Goal: Information Seeking & Learning: Learn about a topic

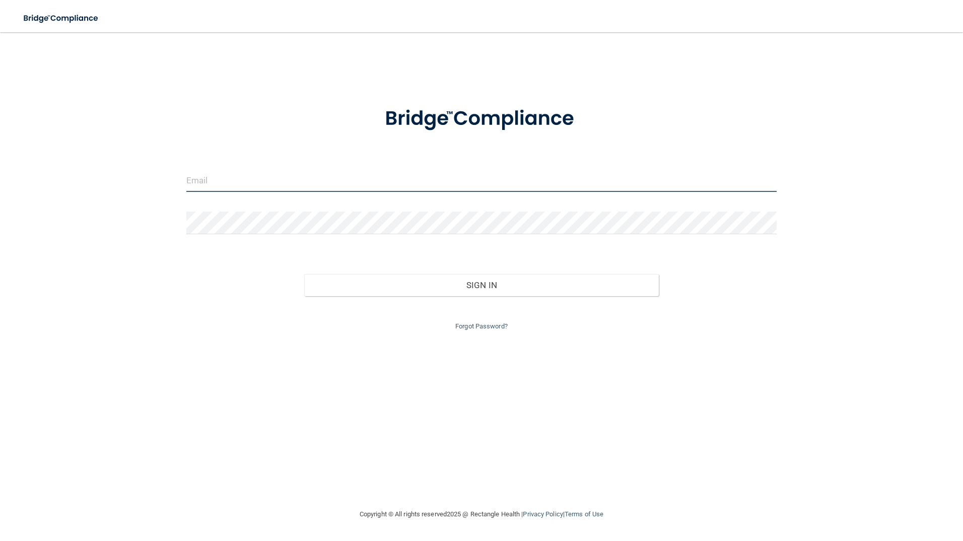
click at [317, 179] on input "email" at bounding box center [481, 180] width 591 height 23
click at [408, 183] on input "email" at bounding box center [481, 180] width 591 height 23
click at [440, 171] on input "email" at bounding box center [481, 180] width 591 height 23
type input "[EMAIL_ADDRESS][DOMAIN_NAME]"
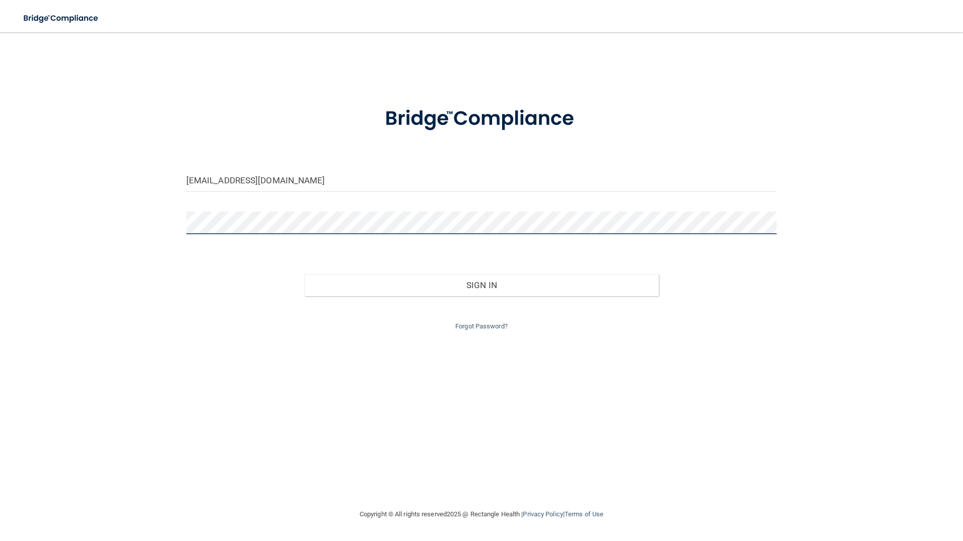
click at [304, 274] on button "Sign In" at bounding box center [481, 285] width 354 height 22
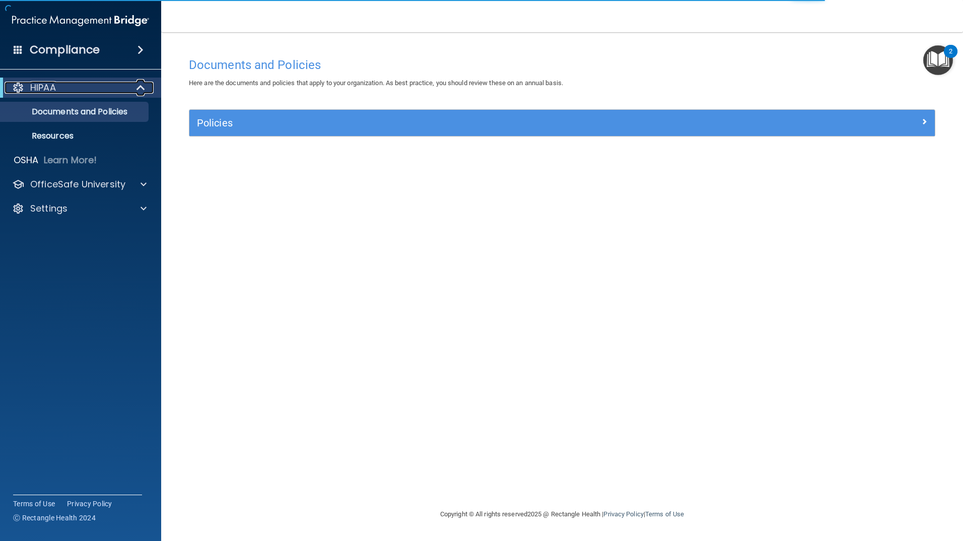
click at [129, 91] on div at bounding box center [141, 88] width 25 height 12
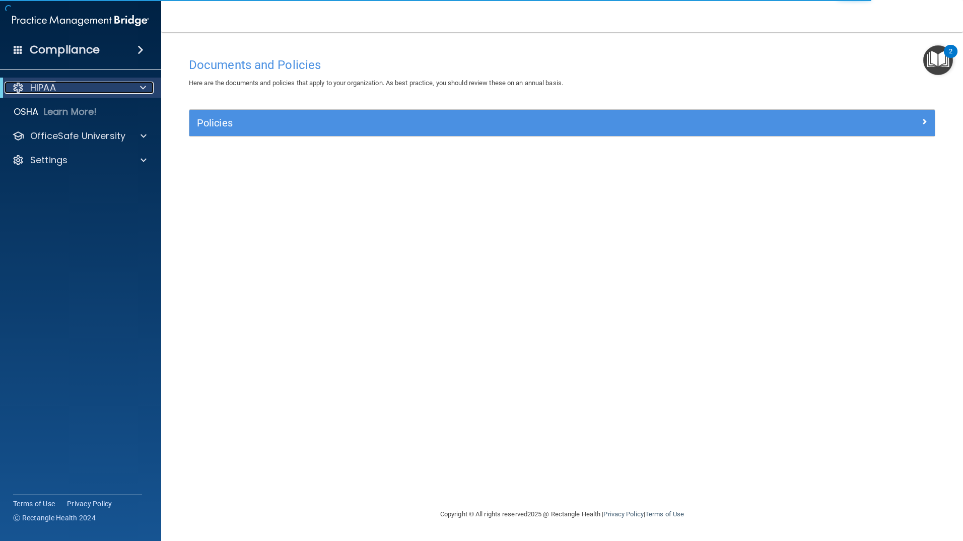
click at [131, 91] on div at bounding box center [141, 88] width 25 height 12
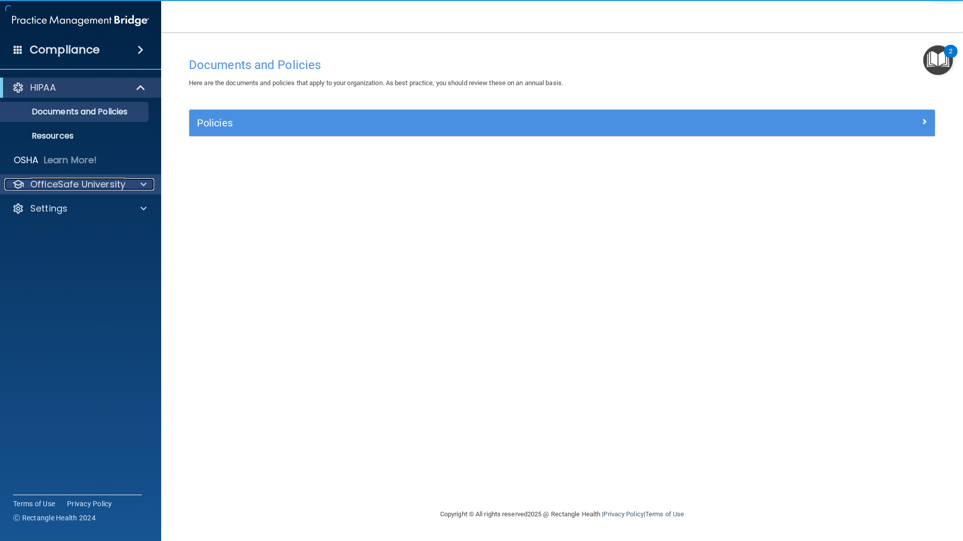
click at [127, 180] on div "OfficeSafe University" at bounding box center [67, 184] width 125 height 12
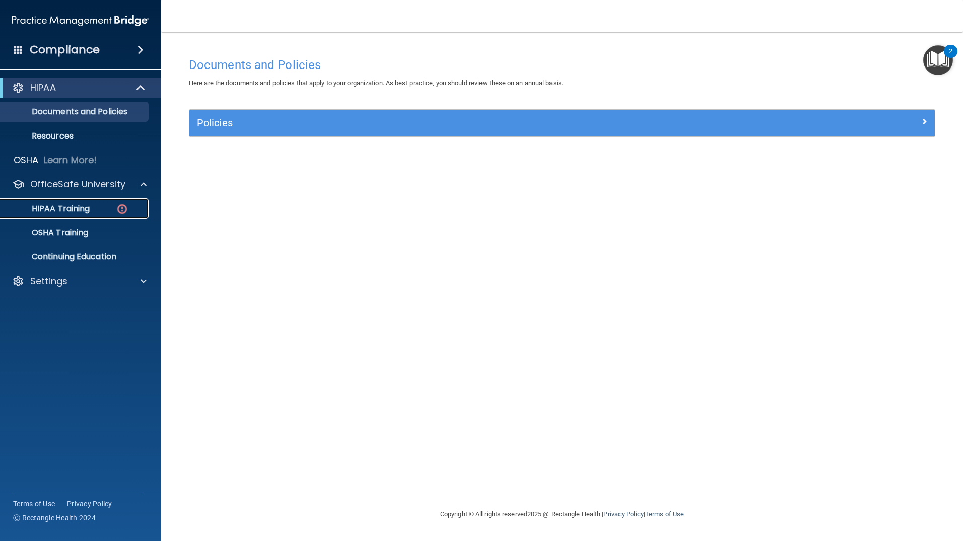
click at [116, 203] on img at bounding box center [122, 208] width 13 height 13
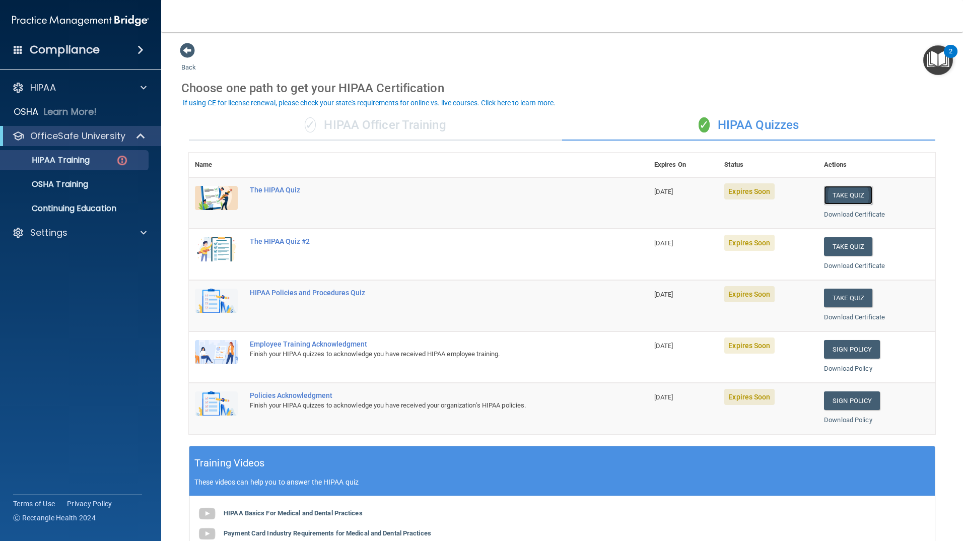
click at [846, 193] on button "Take Quiz" at bounding box center [848, 195] width 48 height 19
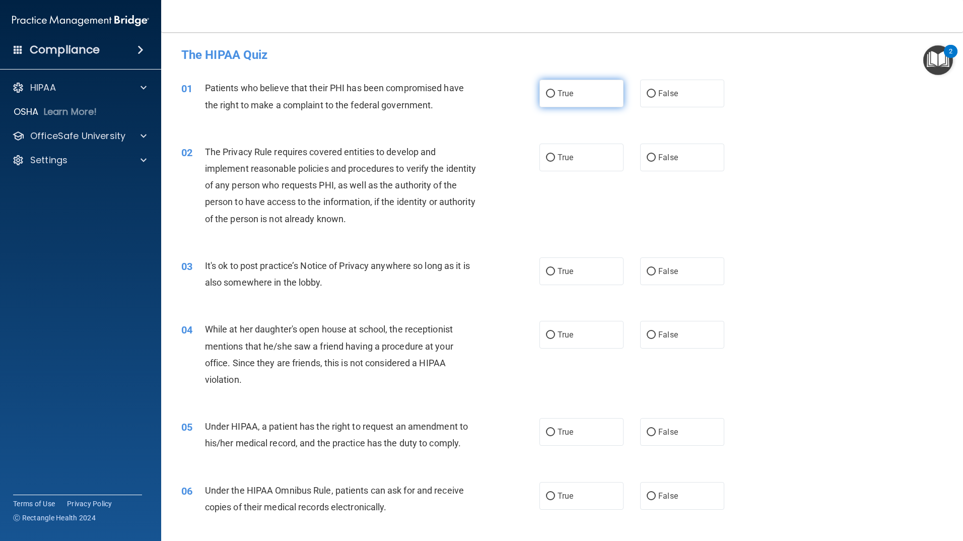
click at [569, 87] on label "True" at bounding box center [581, 94] width 84 height 28
click at [555, 90] on input "True" at bounding box center [550, 94] width 9 height 8
radio input "true"
click at [571, 160] on label "True" at bounding box center [581, 157] width 84 height 28
click at [555, 160] on input "True" at bounding box center [550, 158] width 9 height 8
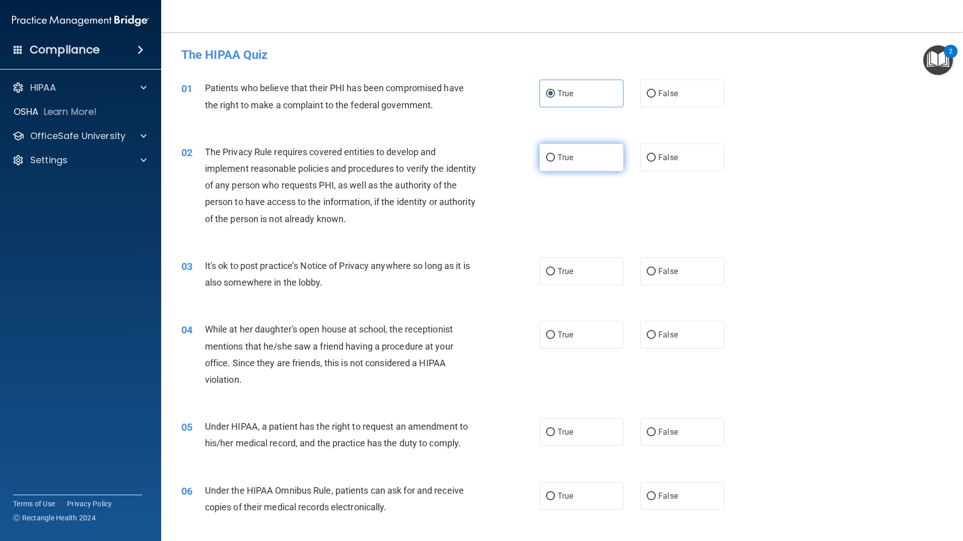
radio input "true"
click at [574, 273] on label "True" at bounding box center [581, 271] width 84 height 28
click at [555, 273] on input "True" at bounding box center [550, 272] width 9 height 8
radio input "true"
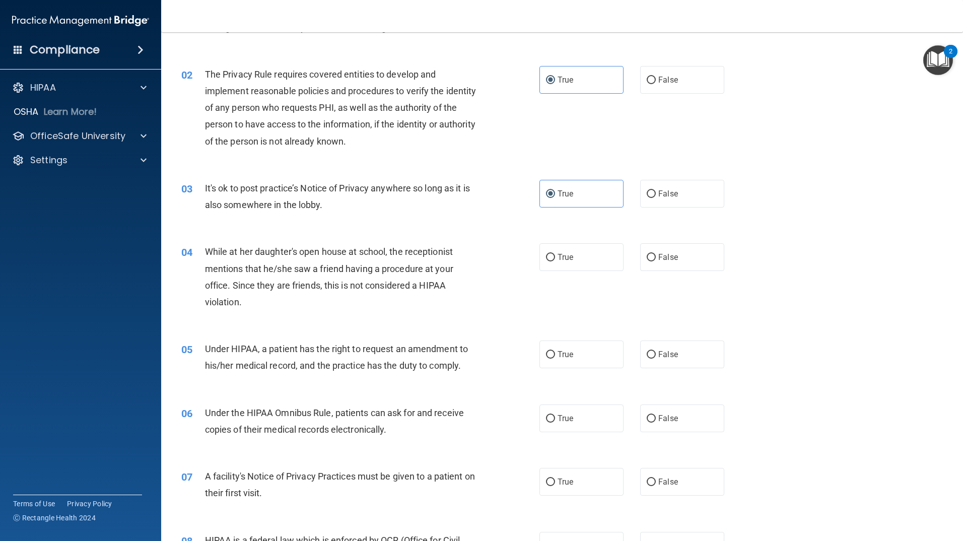
scroll to position [101, 0]
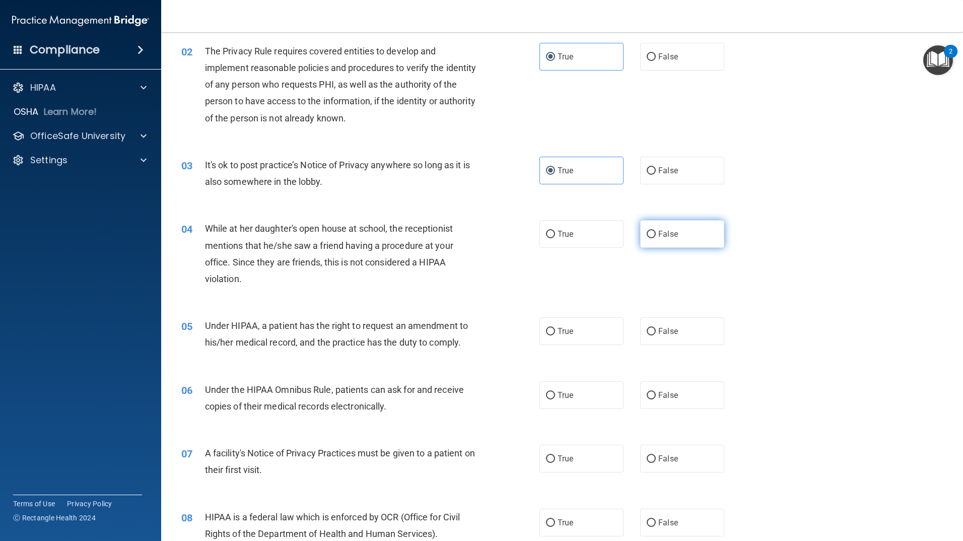
click at [673, 233] on label "False" at bounding box center [682, 234] width 84 height 28
click at [656, 233] on input "False" at bounding box center [650, 235] width 9 height 8
radio input "true"
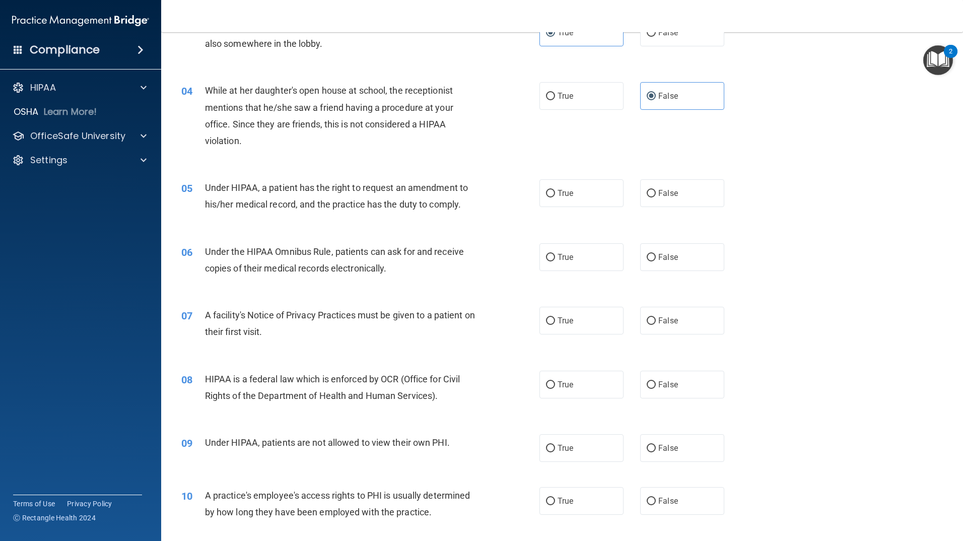
scroll to position [252, 0]
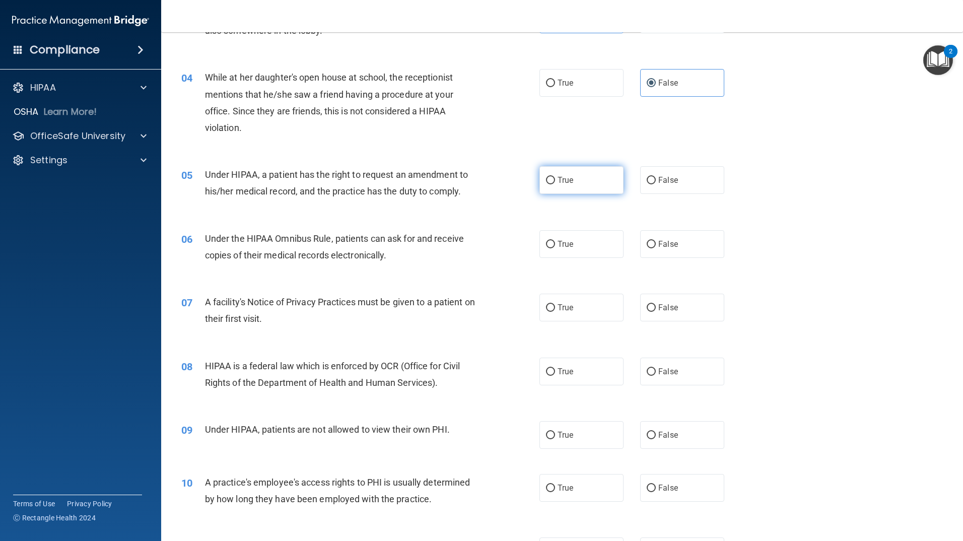
click at [565, 187] on label "True" at bounding box center [581, 180] width 84 height 28
click at [555, 184] on input "True" at bounding box center [550, 181] width 9 height 8
radio input "true"
click at [549, 244] on input "True" at bounding box center [550, 245] width 9 height 8
radio input "true"
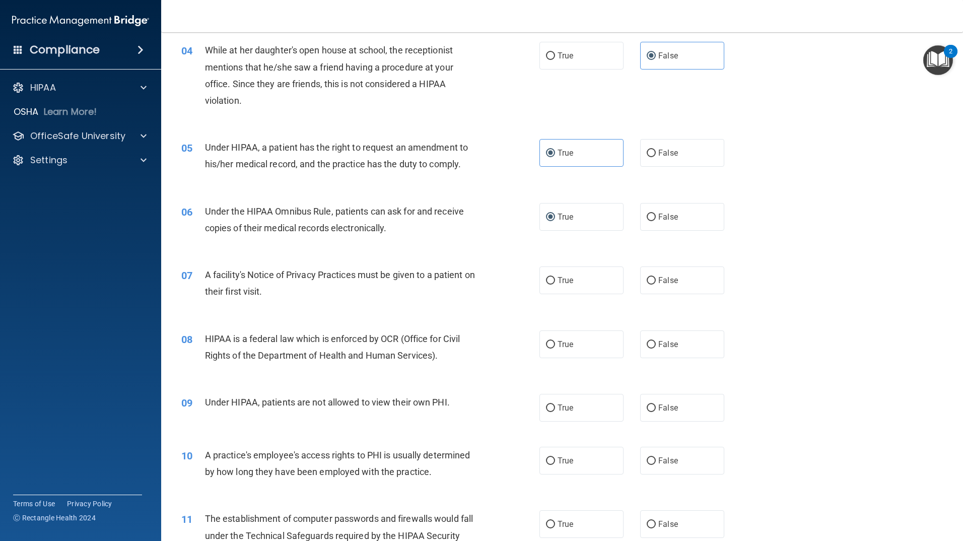
scroll to position [352, 0]
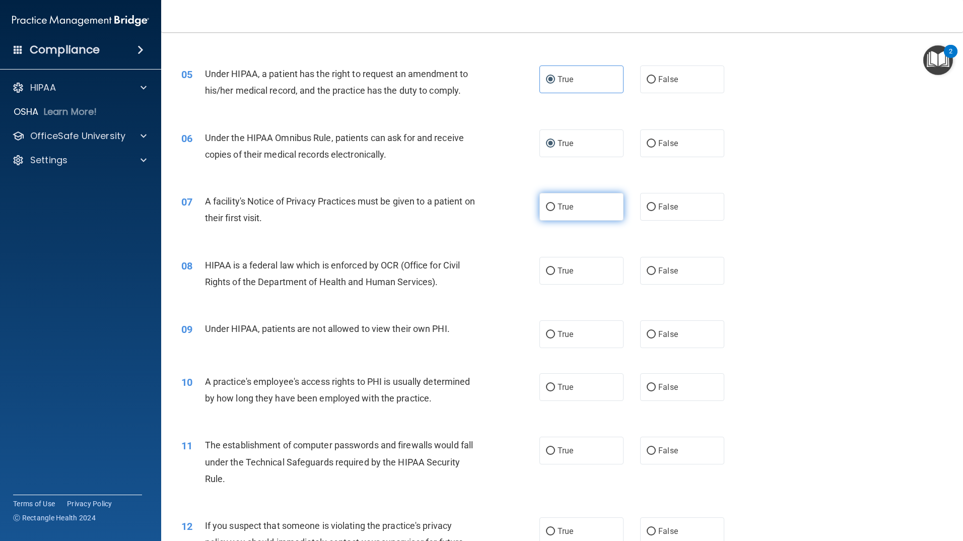
click at [571, 212] on label "True" at bounding box center [581, 207] width 84 height 28
click at [555, 211] on input "True" at bounding box center [550, 207] width 9 height 8
radio input "true"
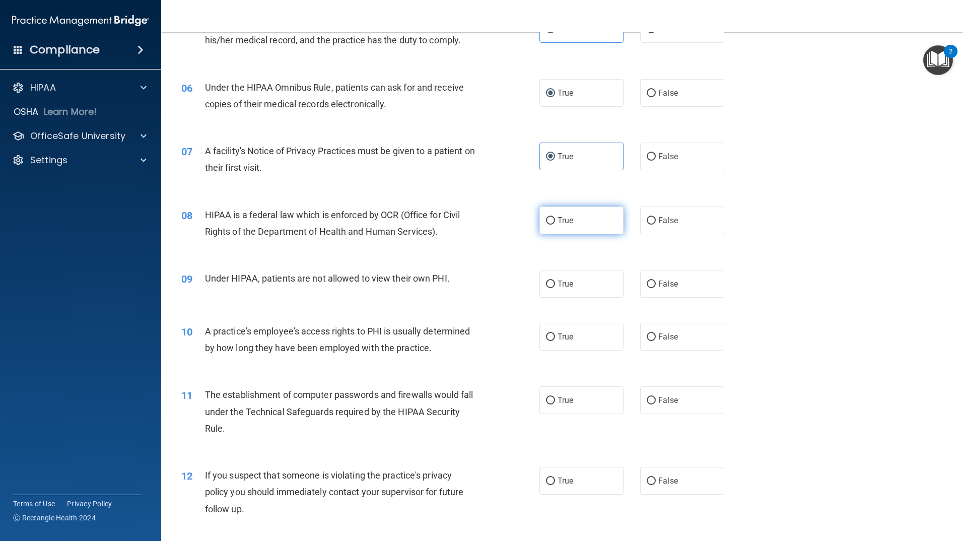
click at [555, 226] on label "True" at bounding box center [581, 220] width 84 height 28
click at [555, 225] on input "True" at bounding box center [550, 221] width 9 height 8
radio input "true"
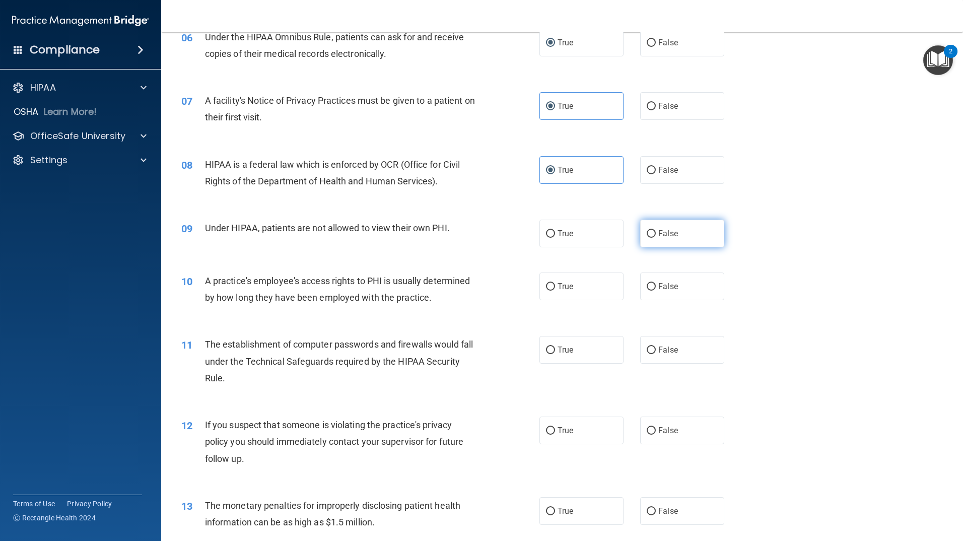
click at [658, 234] on span "False" at bounding box center [668, 234] width 20 height 10
click at [656, 234] on input "False" at bounding box center [650, 234] width 9 height 8
radio input "true"
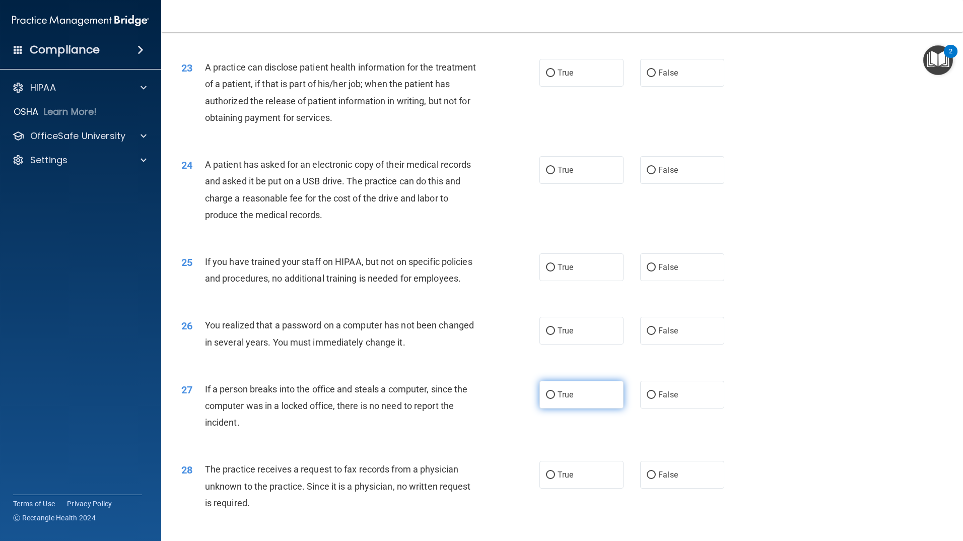
scroll to position [1859, 0]
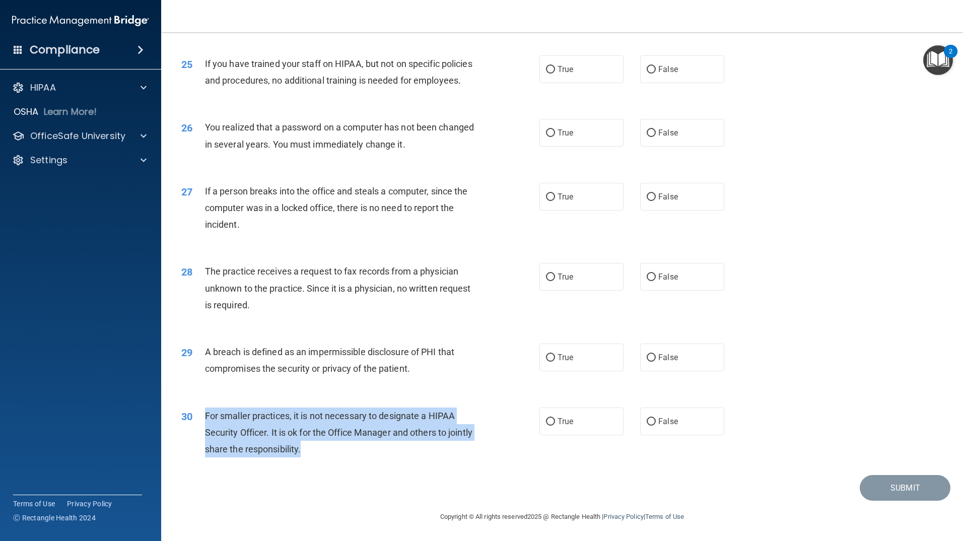
drag, startPoint x: 337, startPoint y: 453, endPoint x: 206, endPoint y: 413, distance: 137.4
click at [206, 413] on div "For smaller practices, it is not necessary to designate a HIPAA Security Office…" at bounding box center [345, 432] width 280 height 50
copy span "For smaller practices, it is not necessary to designate a HIPAA Security Office…"
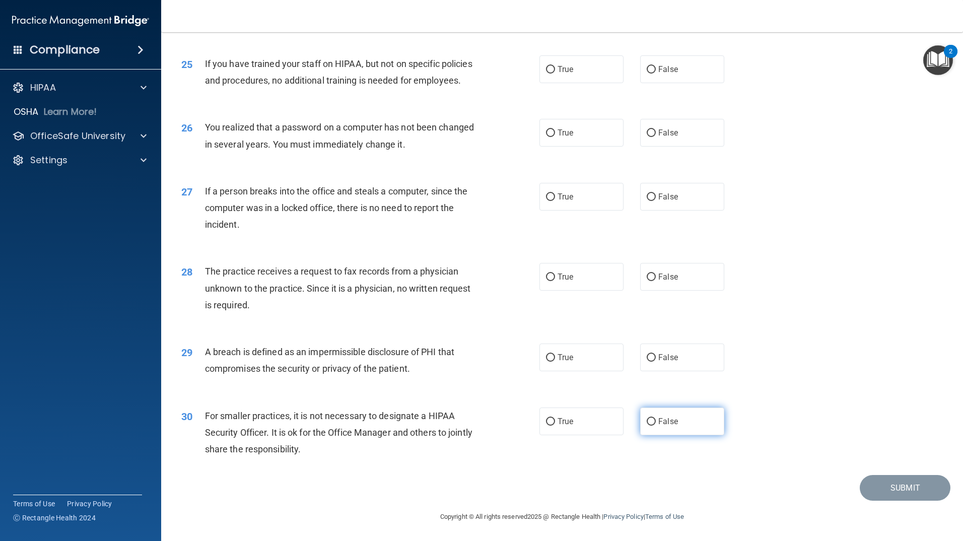
click at [661, 425] on span "False" at bounding box center [668, 421] width 20 height 10
click at [656, 425] on input "False" at bounding box center [650, 422] width 9 height 8
radio input "true"
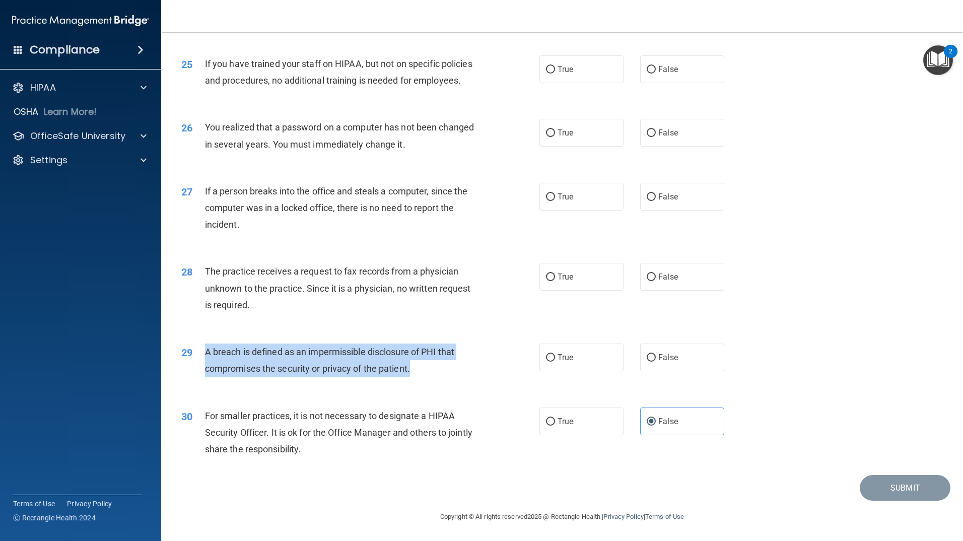
drag, startPoint x: 414, startPoint y: 370, endPoint x: 203, endPoint y: 355, distance: 211.9
click at [203, 355] on div "29 A breach is defined as an impermissible disclosure of PHI that compromises t…" at bounding box center [360, 362] width 388 height 38
copy div "A breach is defined as an impermissible disclosure of PHI that compromises the …"
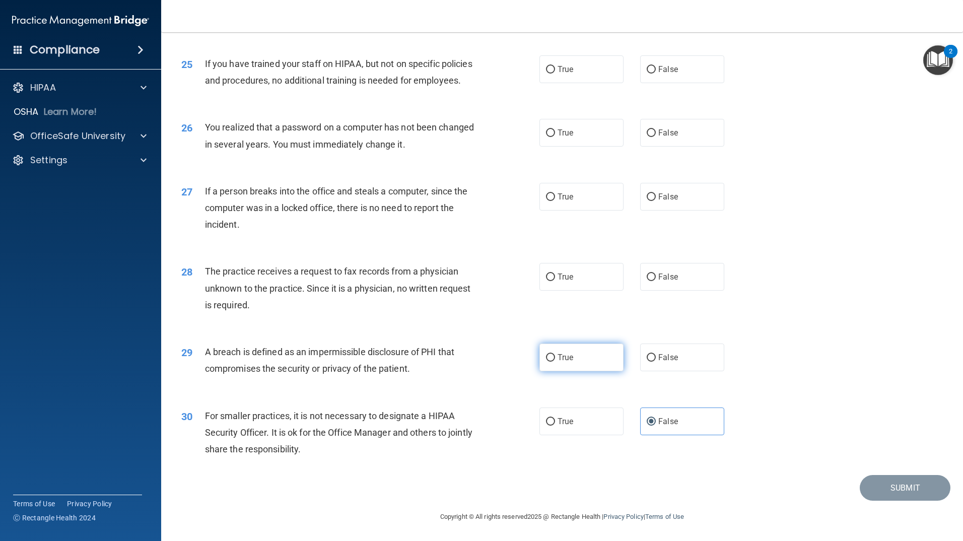
click at [566, 358] on span "True" at bounding box center [565, 357] width 16 height 10
click at [555, 358] on input "True" at bounding box center [550, 358] width 9 height 8
radio input "true"
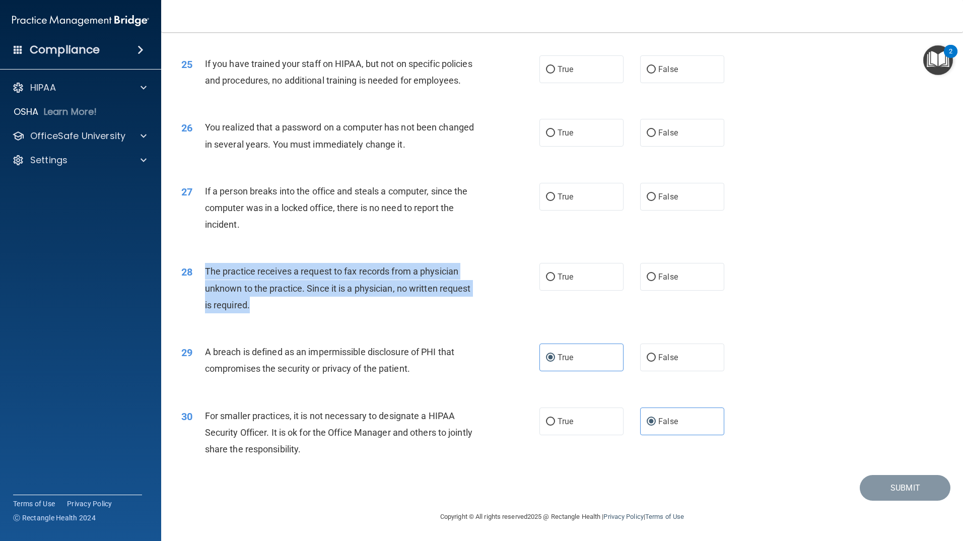
drag, startPoint x: 266, startPoint y: 313, endPoint x: 205, endPoint y: 268, distance: 75.7
click at [205, 268] on div "The practice receives a request to fax records from a physician unknown to the …" at bounding box center [345, 288] width 280 height 50
copy span "The practice receives a request to fax records from a physician unknown to the …"
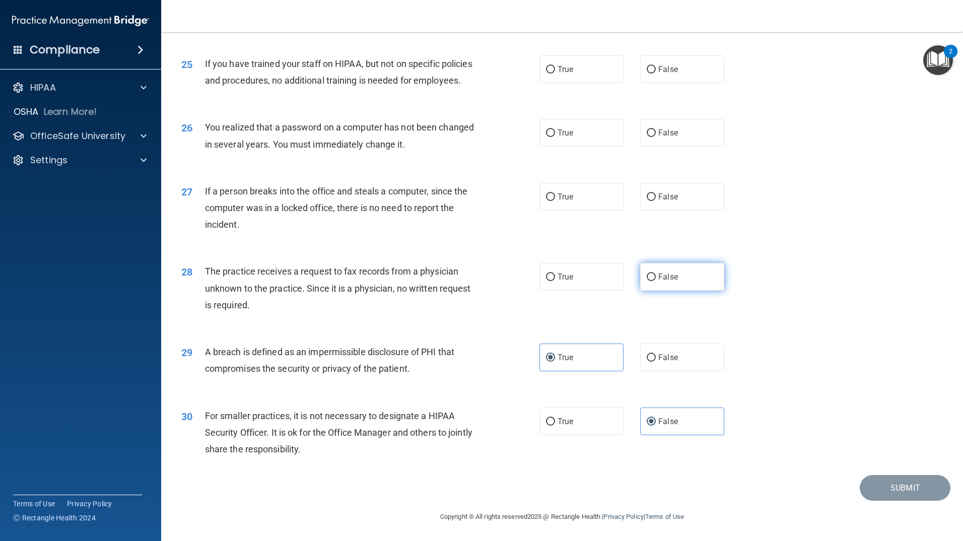
click at [670, 277] on span "False" at bounding box center [668, 277] width 20 height 10
click at [656, 277] on input "False" at bounding box center [650, 277] width 9 height 8
radio input "true"
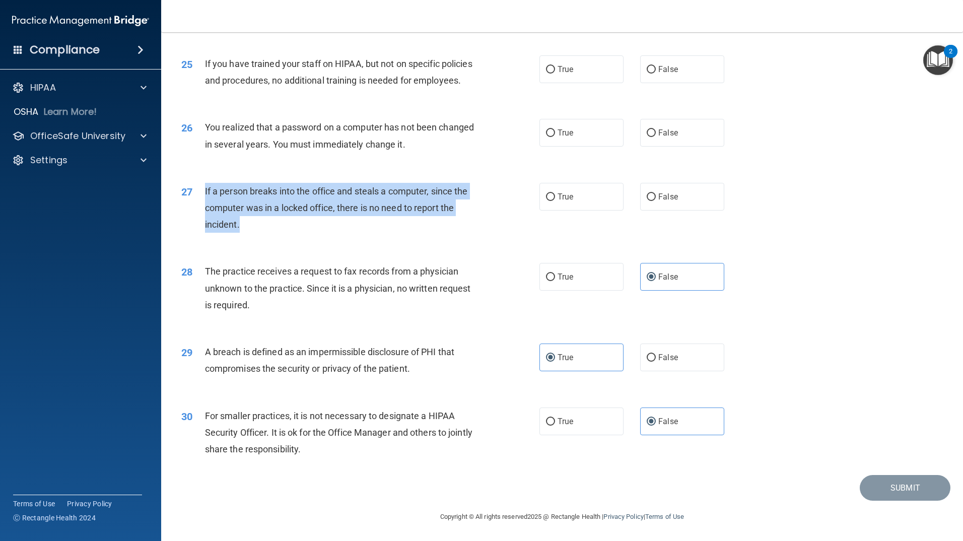
drag, startPoint x: 279, startPoint y: 231, endPoint x: 205, endPoint y: 192, distance: 83.3
click at [205, 192] on div "If a person breaks into the office and steals a computer, since the computer wa…" at bounding box center [345, 208] width 280 height 50
copy span "If a person breaks into the office and steals a computer, since the computer wa…"
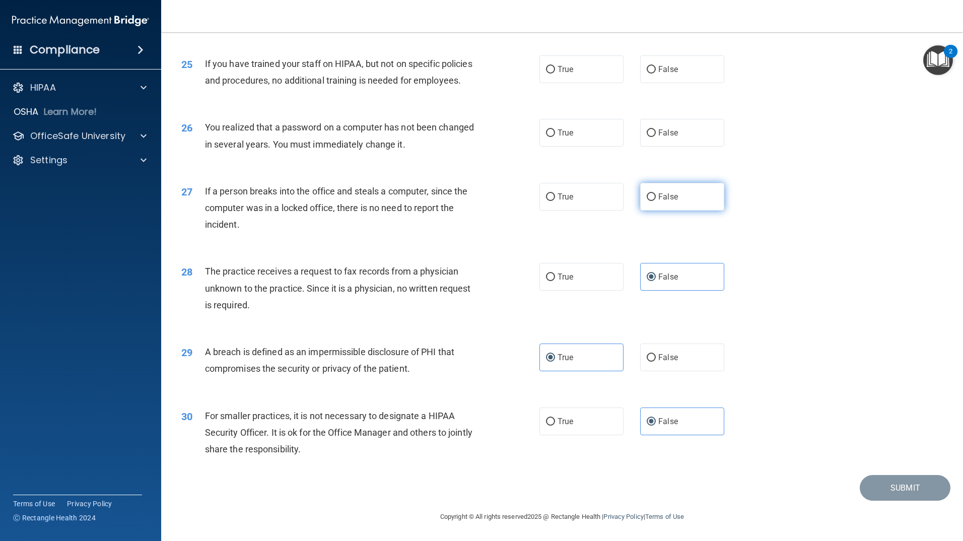
click at [658, 194] on span "False" at bounding box center [668, 197] width 20 height 10
click at [656, 194] on input "False" at bounding box center [650, 197] width 9 height 8
radio input "true"
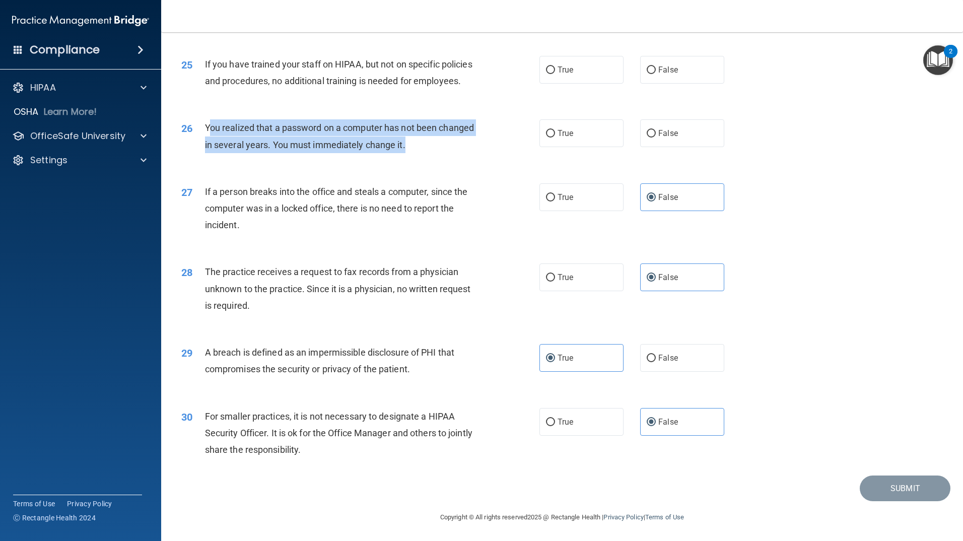
drag, startPoint x: 443, startPoint y: 198, endPoint x: 294, endPoint y: 187, distance: 149.4
click at [223, 153] on div "You realized that a password on a computer has not been changed in several year…" at bounding box center [345, 135] width 280 height 33
click at [362, 153] on div "You realized that a password on a computer has not been changed in several year…" at bounding box center [345, 135] width 280 height 33
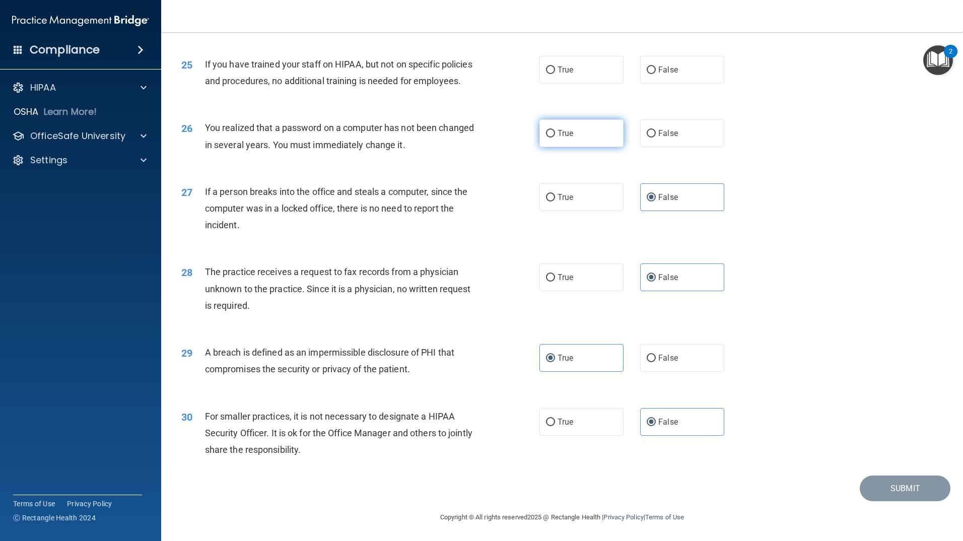
click at [557, 138] on span "True" at bounding box center [565, 133] width 16 height 10
click at [554, 137] on input "True" at bounding box center [550, 134] width 9 height 8
radio input "true"
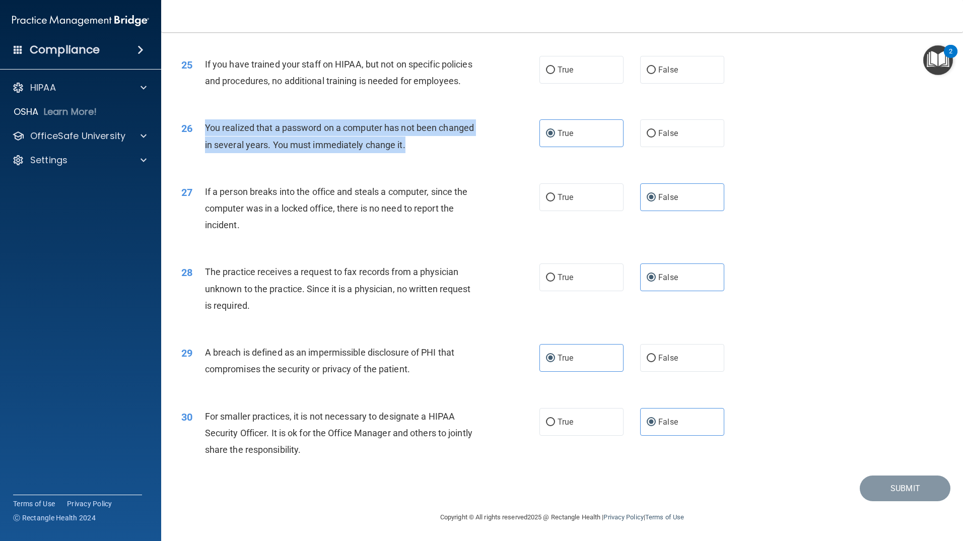
drag, startPoint x: 449, startPoint y: 190, endPoint x: 204, endPoint y: 171, distance: 245.4
click at [204, 158] on div "26 You realized that a password on a computer has not been changed in several y…" at bounding box center [360, 138] width 388 height 38
copy div "You realized that a password on a computer has not been changed in several year…"
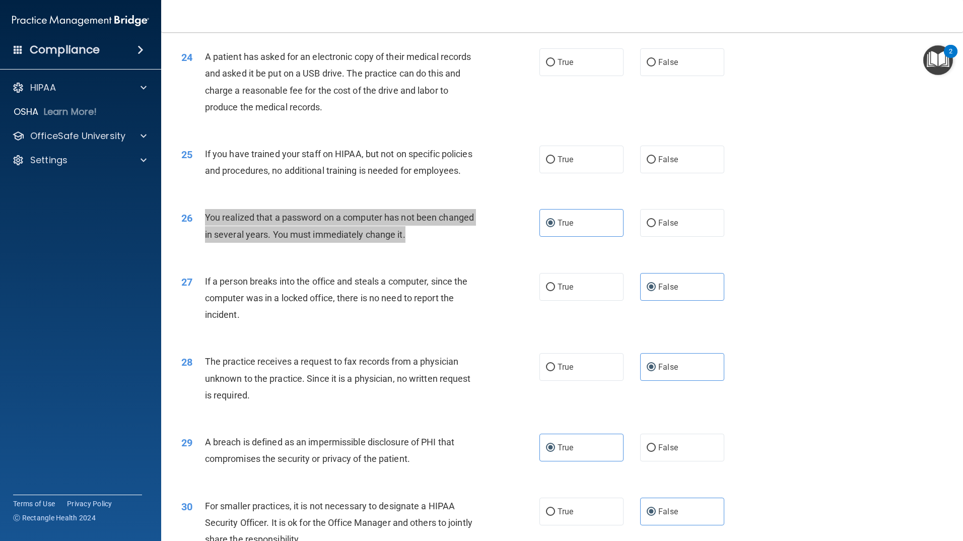
scroll to position [1708, 0]
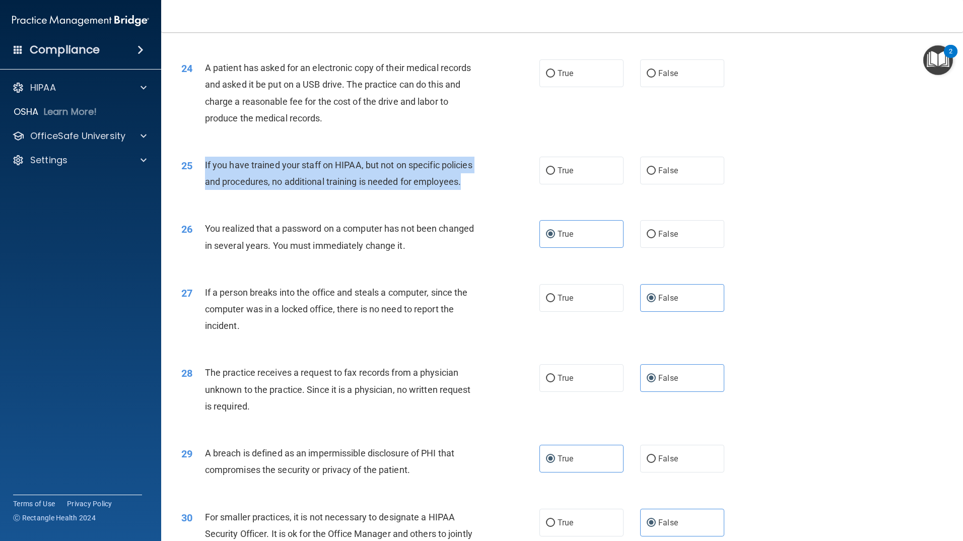
drag, startPoint x: 276, startPoint y: 231, endPoint x: 203, endPoint y: 194, distance: 81.1
click at [203, 194] on div "25 If you have trained your staff on HIPAA, but not on specific policies and pr…" at bounding box center [360, 176] width 388 height 38
copy div "If you have trained your staff on HIPAA, but not on specific policies and proce…"
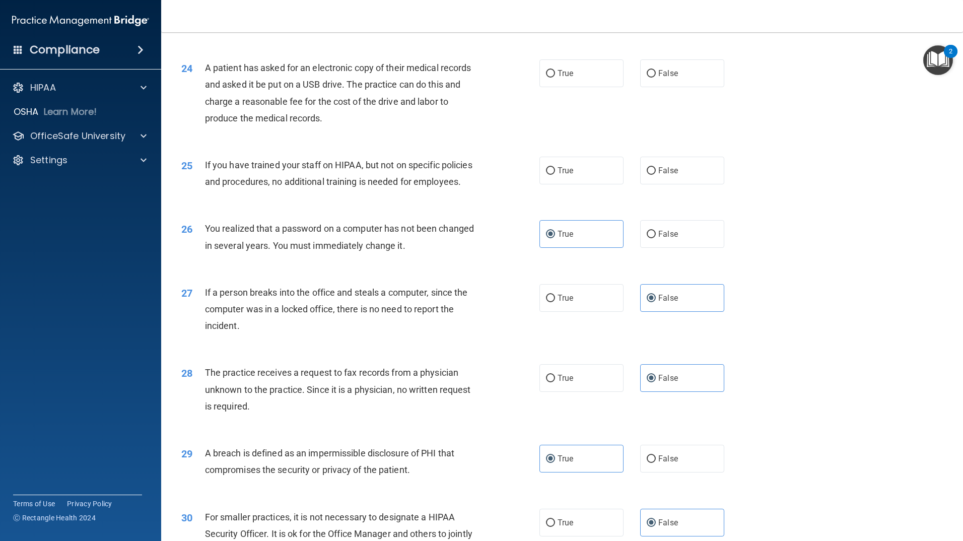
click at [862, 205] on div "25 If you have trained your staff on HIPAA, but not on specific policies and pr…" at bounding box center [562, 175] width 776 height 63
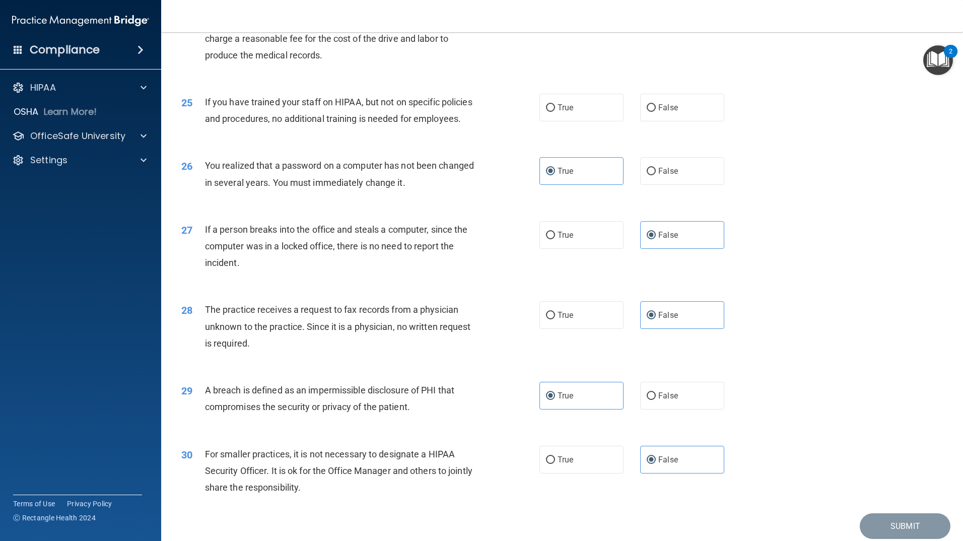
scroll to position [1758, 0]
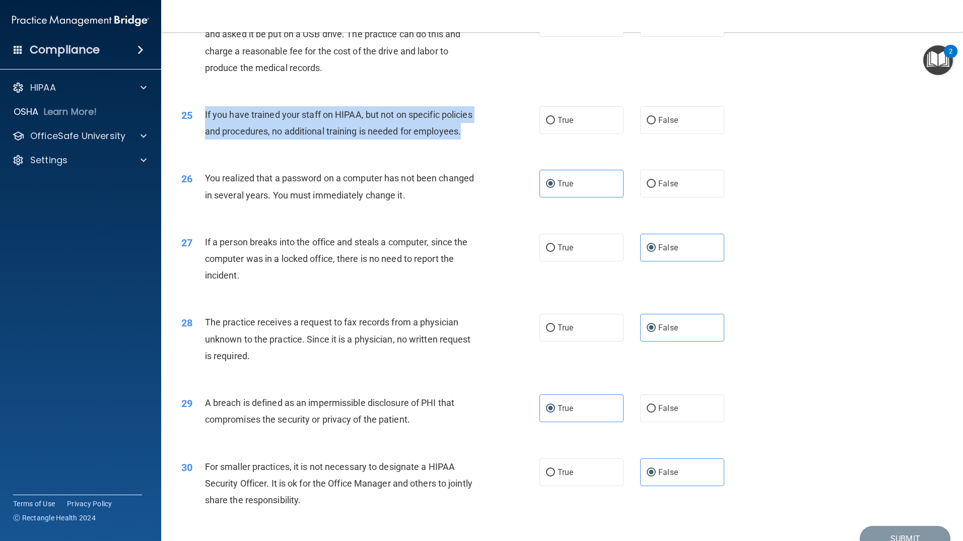
drag, startPoint x: 257, startPoint y: 180, endPoint x: 203, endPoint y: 151, distance: 62.0
click at [203, 145] on div "25 If you have trained your staff on HIPAA, but not on specific policies and pr…" at bounding box center [360, 125] width 388 height 38
copy div "If you have trained your staff on HIPAA, but not on specific policies and proce…"
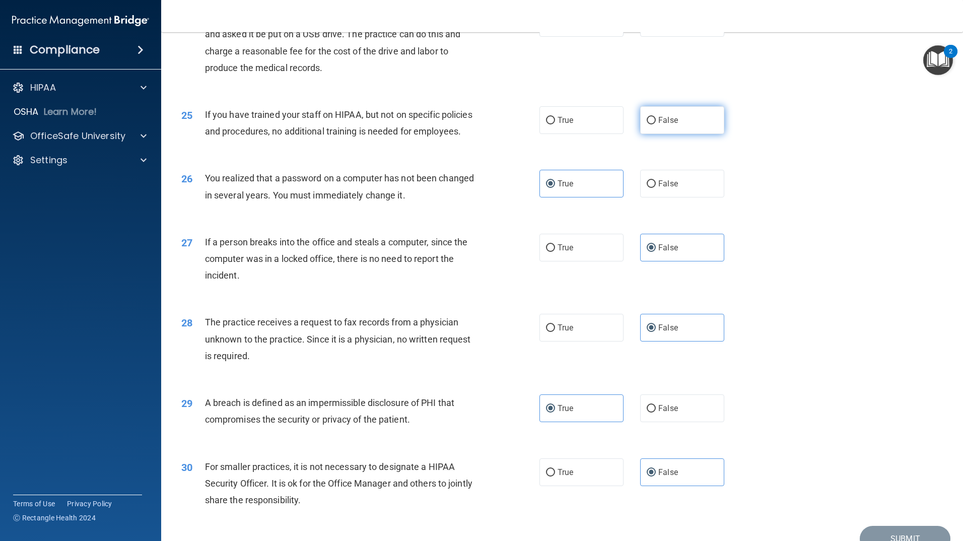
click at [667, 125] on span "False" at bounding box center [668, 120] width 20 height 10
click at [656, 124] on input "False" at bounding box center [650, 121] width 9 height 8
radio input "true"
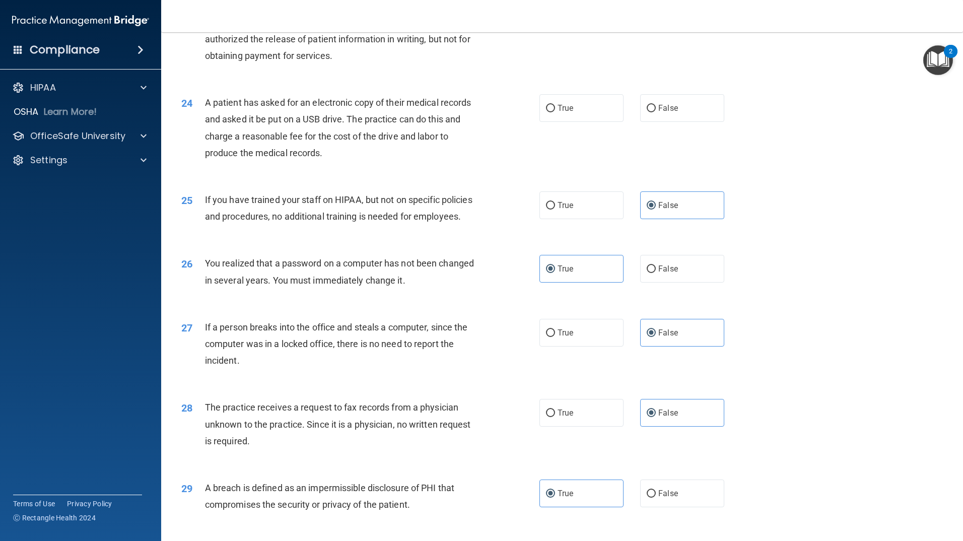
scroll to position [1607, 0]
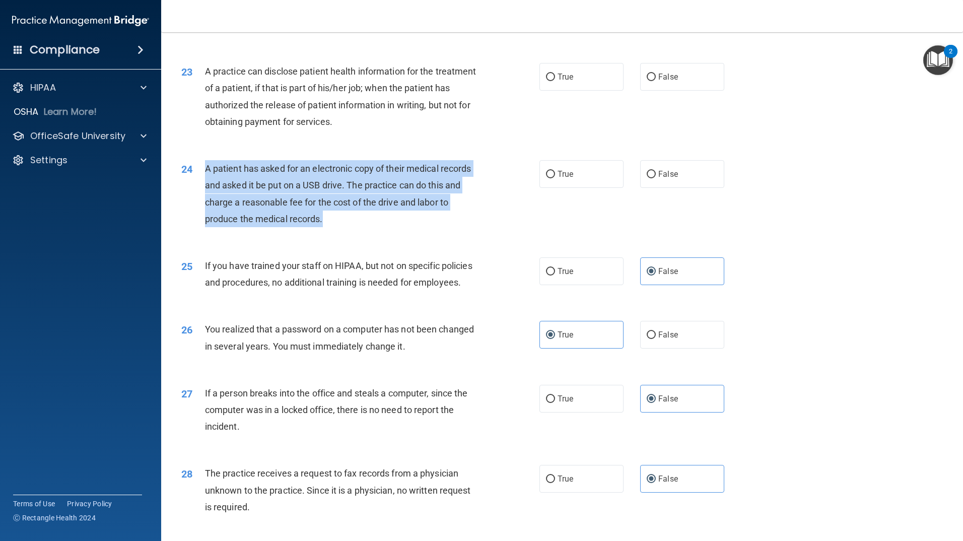
drag, startPoint x: 369, startPoint y: 253, endPoint x: 204, endPoint y: 199, distance: 173.4
click at [205, 199] on div "A patient has asked for an electronic copy of their medical records and asked i…" at bounding box center [345, 193] width 280 height 67
copy span "A patient has asked for an electronic copy of their medical records and asked i…"
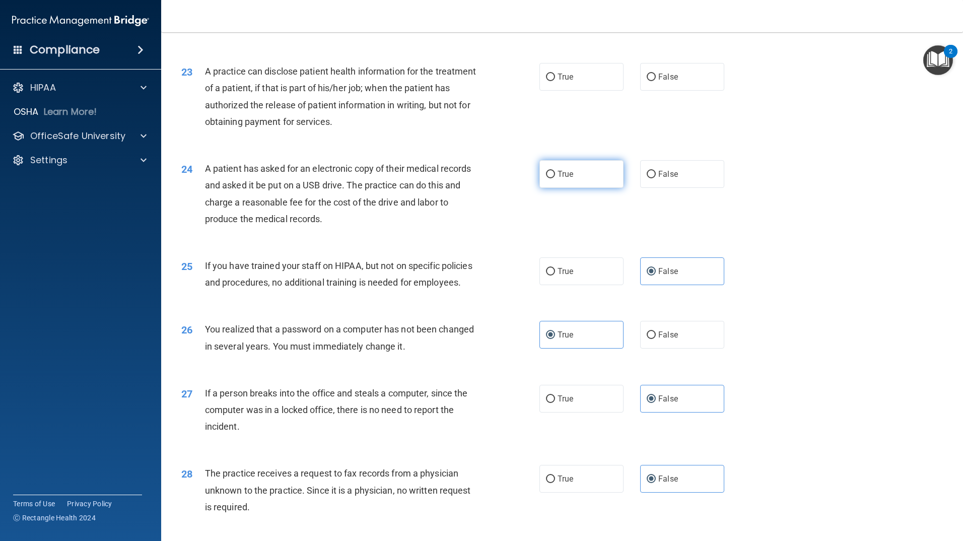
click at [563, 188] on label "True" at bounding box center [581, 174] width 84 height 28
click at [555, 178] on input "True" at bounding box center [550, 175] width 9 height 8
radio input "true"
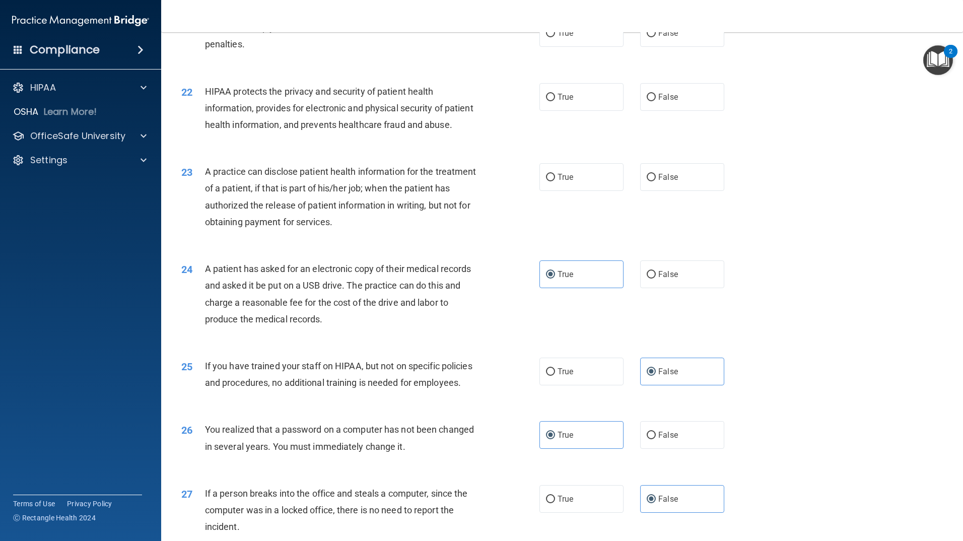
scroll to position [1506, 0]
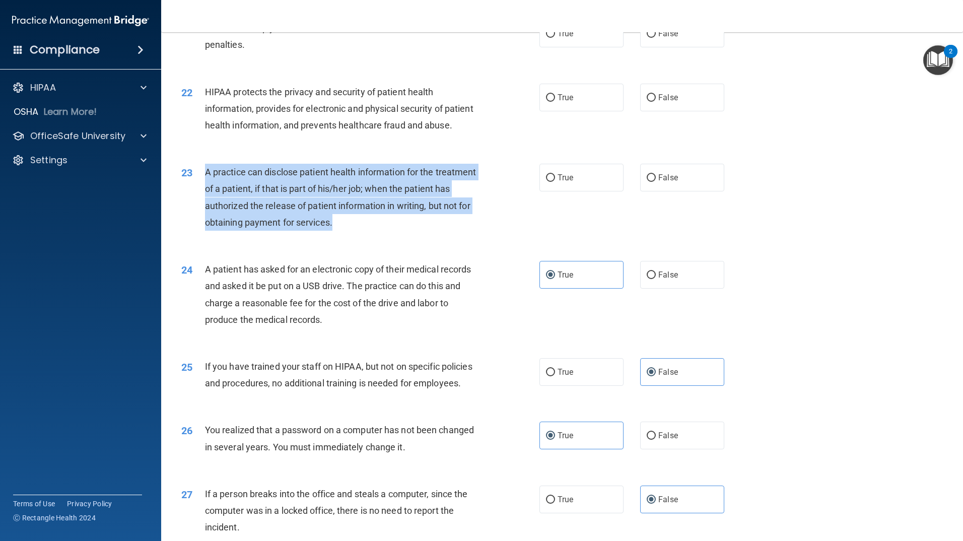
drag, startPoint x: 429, startPoint y: 255, endPoint x: 205, endPoint y: 199, distance: 230.9
click at [205, 199] on div "A practice can disclose patient health information for the treatment of a patie…" at bounding box center [345, 197] width 280 height 67
copy span "A practice can disclose patient health information for the treatment of a patie…"
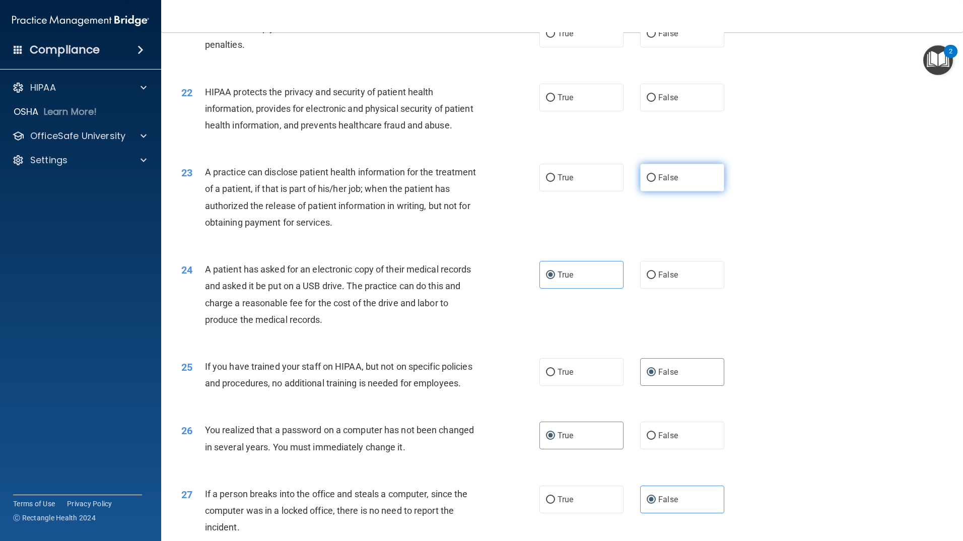
click at [662, 191] on label "False" at bounding box center [682, 178] width 84 height 28
click at [656, 182] on input "False" at bounding box center [650, 178] width 9 height 8
radio input "true"
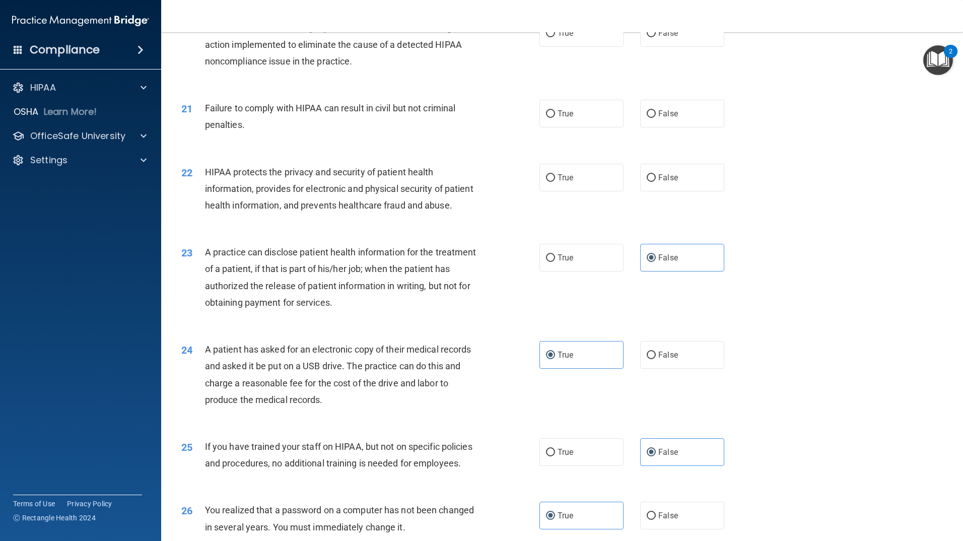
scroll to position [1406, 0]
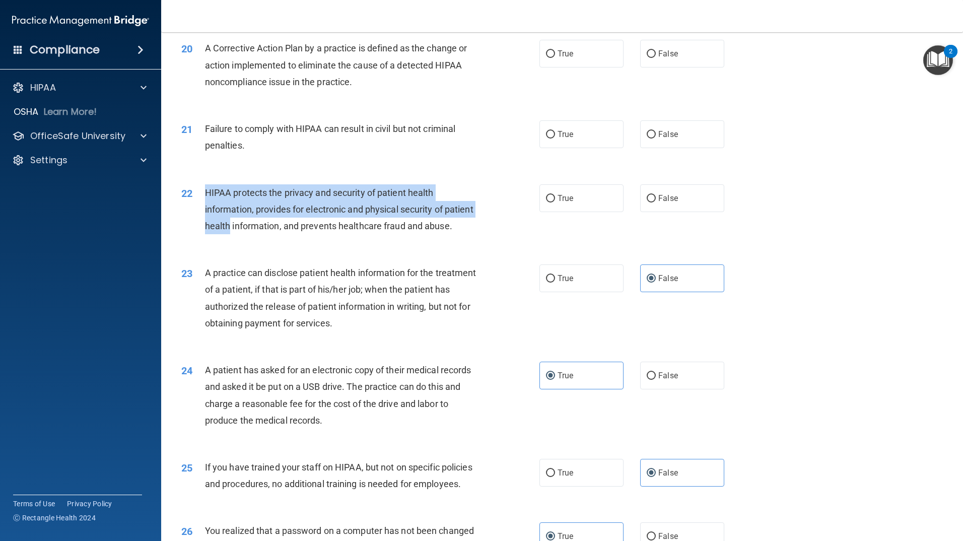
drag, startPoint x: 261, startPoint y: 250, endPoint x: 201, endPoint y: 206, distance: 74.9
click at [201, 206] on div "22 HIPAA protects the privacy and security of patient health information, provi…" at bounding box center [360, 211] width 388 height 55
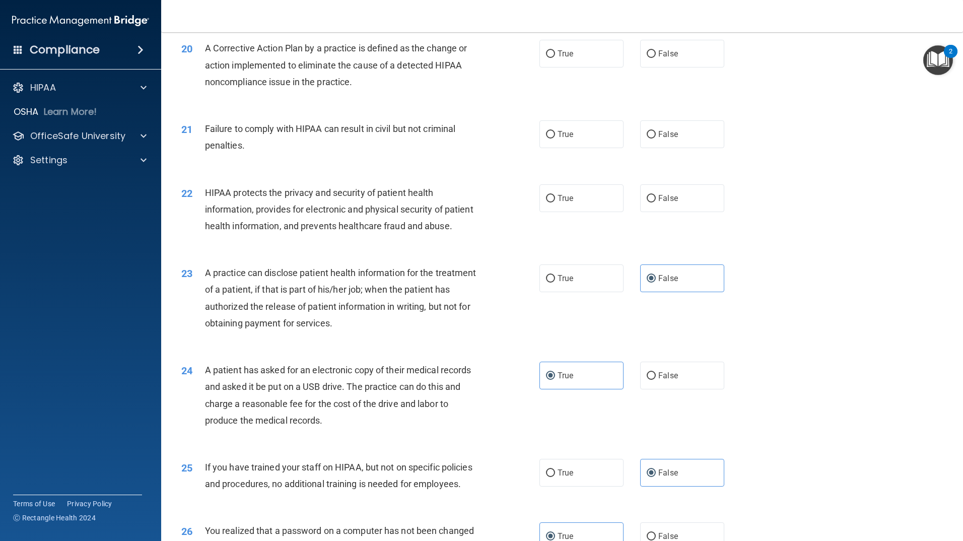
drag, startPoint x: 248, startPoint y: 257, endPoint x: 243, endPoint y: 255, distance: 5.4
click at [247, 235] on div "HIPAA protects the privacy and security of patient health information, provides…" at bounding box center [345, 209] width 280 height 50
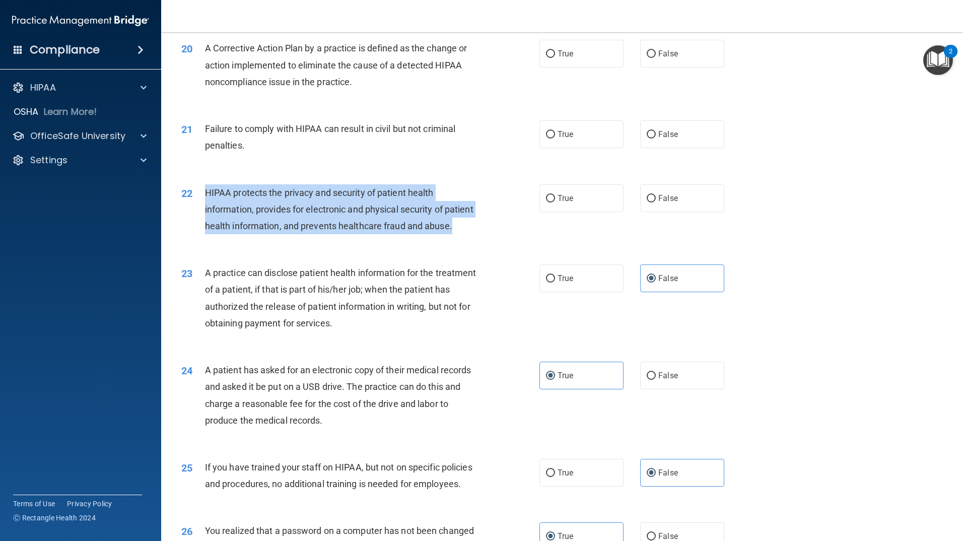
drag, startPoint x: 243, startPoint y: 255, endPoint x: 207, endPoint y: 210, distance: 56.9
click at [207, 210] on div "HIPAA protects the privacy and security of patient health information, provides…" at bounding box center [345, 209] width 280 height 50
copy span "HIPAA protects the privacy and security of patient health information, provides…"
click at [546, 202] on input "True" at bounding box center [550, 199] width 9 height 8
radio input "true"
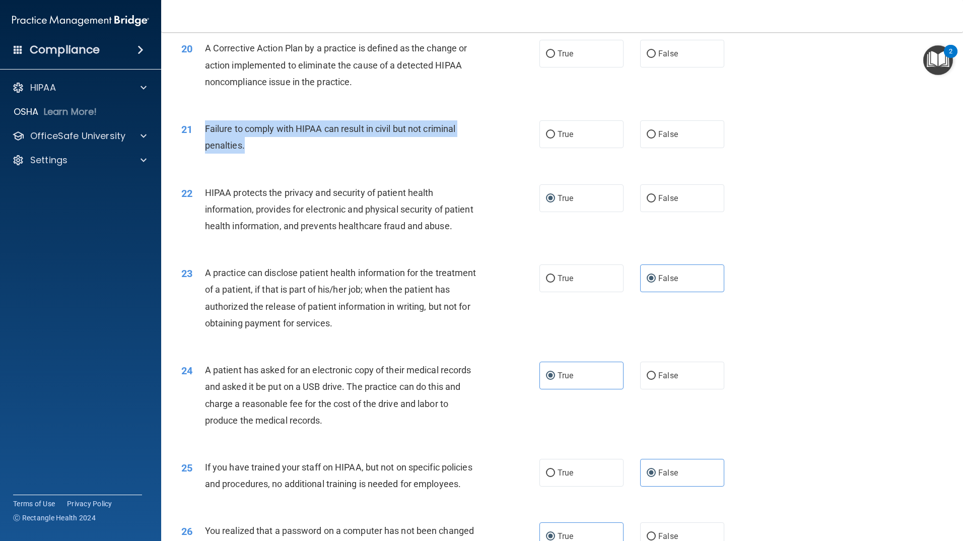
drag, startPoint x: 306, startPoint y: 163, endPoint x: 207, endPoint y: 150, distance: 99.0
click at [197, 150] on div "21 Failure to comply with HIPAA can result in civil but not criminal penalties." at bounding box center [360, 139] width 388 height 38
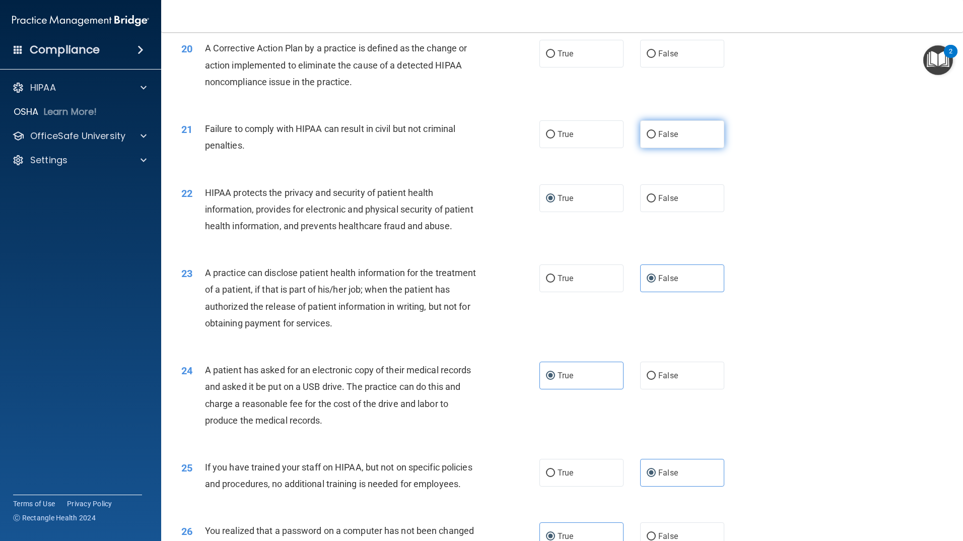
click at [660, 148] on label "False" at bounding box center [682, 134] width 84 height 28
click at [656, 138] on input "False" at bounding box center [650, 135] width 9 height 8
radio input "true"
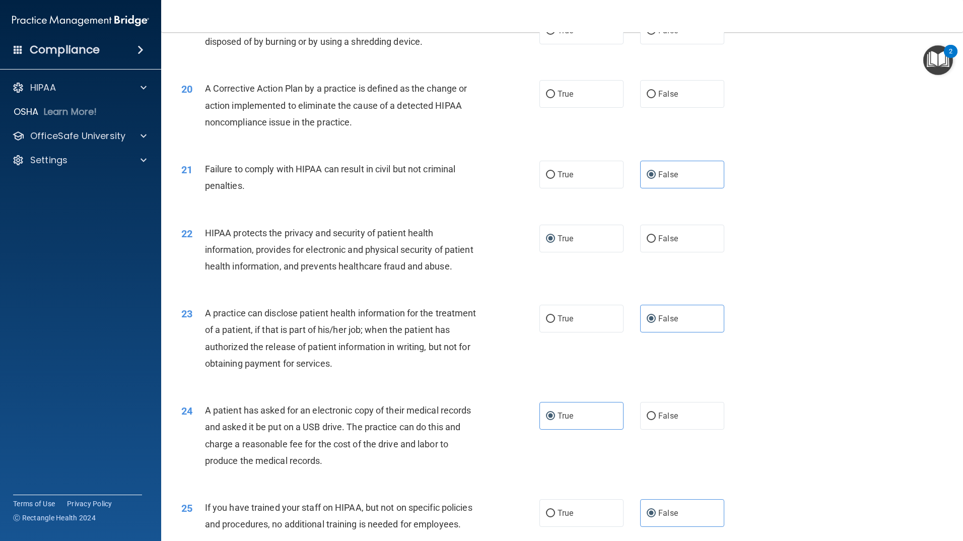
scroll to position [1305, 0]
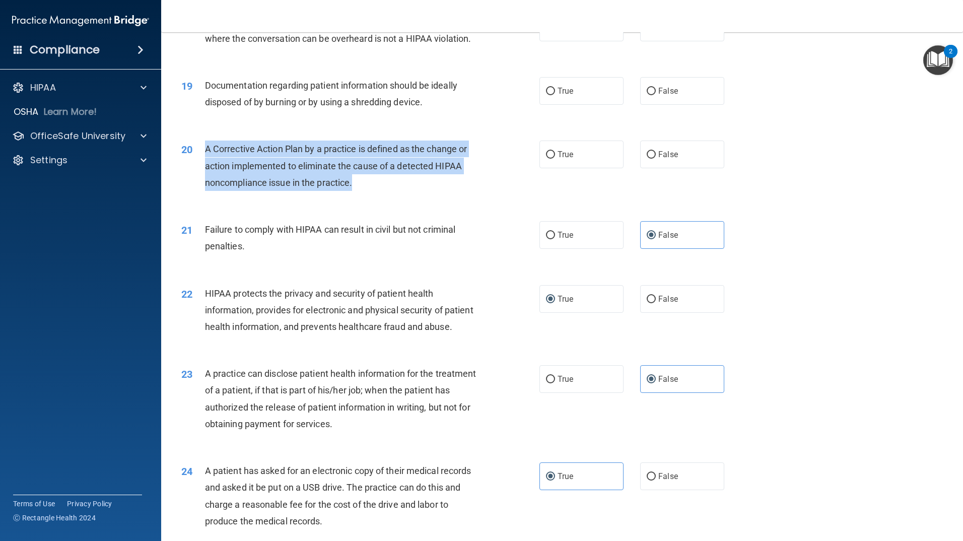
drag, startPoint x: 352, startPoint y: 202, endPoint x: 203, endPoint y: 161, distance: 154.8
click at [203, 161] on div "20 A Corrective Action Plan by a practice is defined as the change or action im…" at bounding box center [360, 167] width 388 height 55
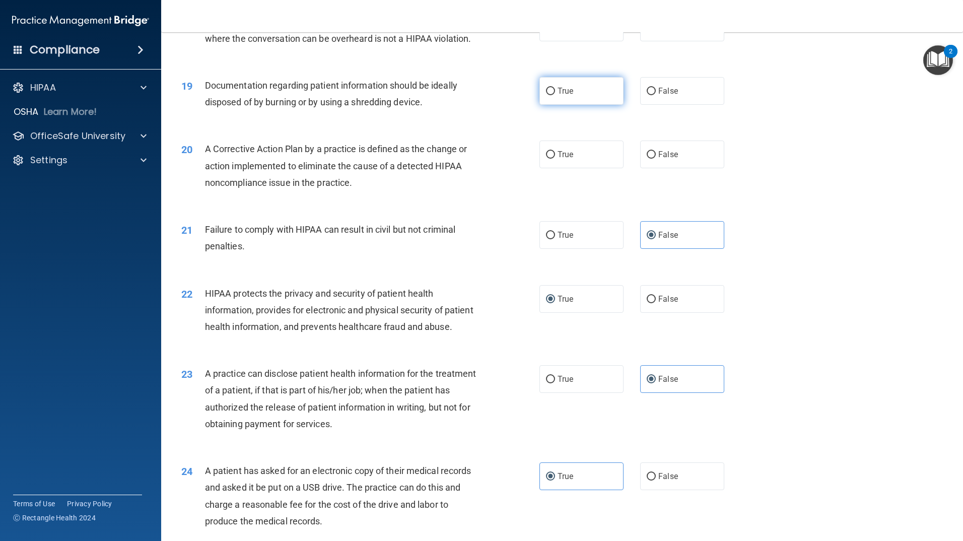
click at [568, 96] on span "True" at bounding box center [565, 91] width 16 height 10
click at [555, 95] on input "True" at bounding box center [550, 92] width 9 height 8
radio input "true"
click at [571, 168] on label "True" at bounding box center [581, 154] width 84 height 28
click at [555, 159] on input "True" at bounding box center [550, 155] width 9 height 8
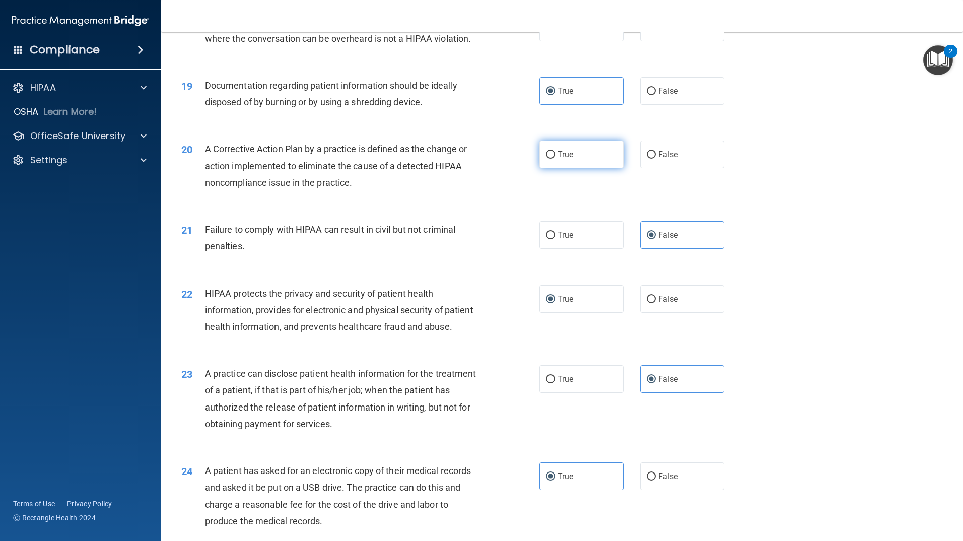
radio input "true"
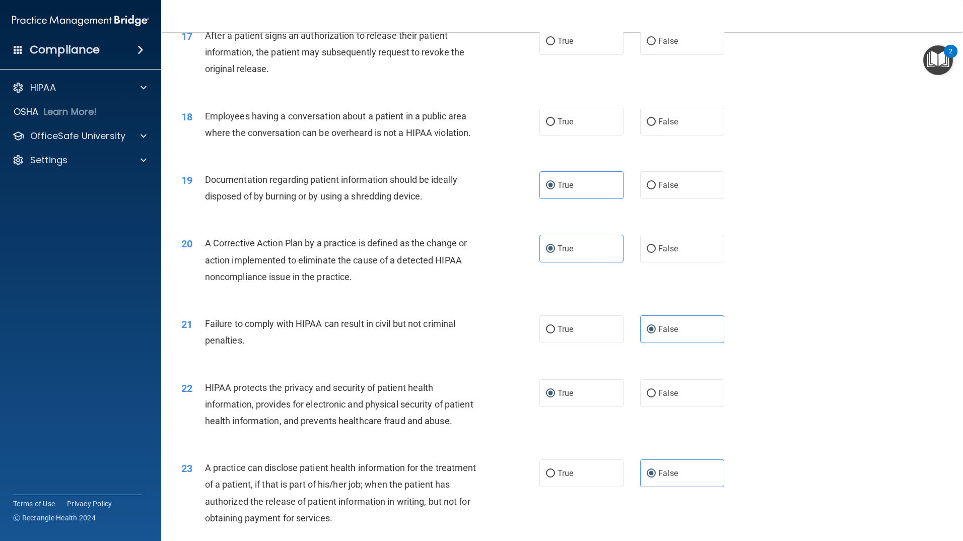
scroll to position [1204, 0]
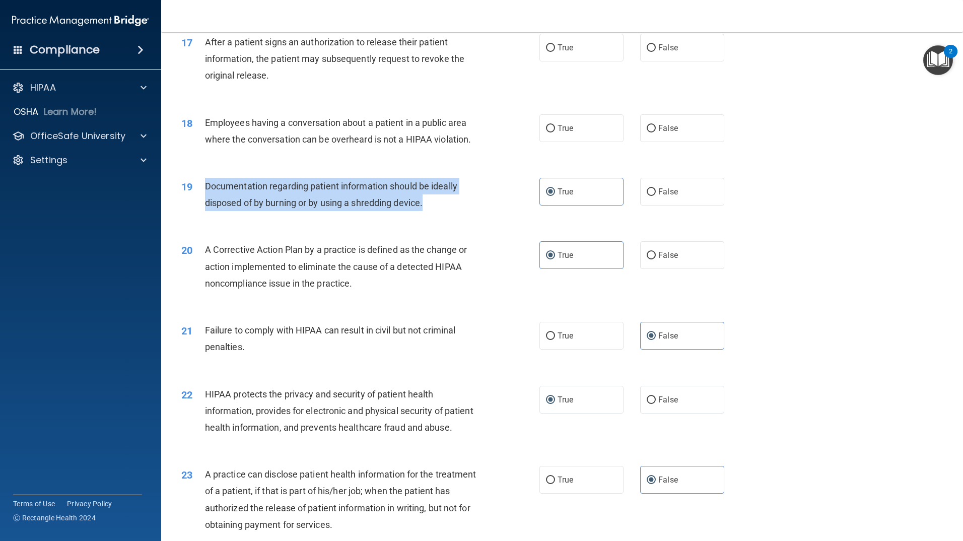
drag, startPoint x: 444, startPoint y: 226, endPoint x: 206, endPoint y: 202, distance: 239.3
click at [206, 202] on div "Documentation regarding patient information should be ideally disposed of by bu…" at bounding box center [345, 194] width 280 height 33
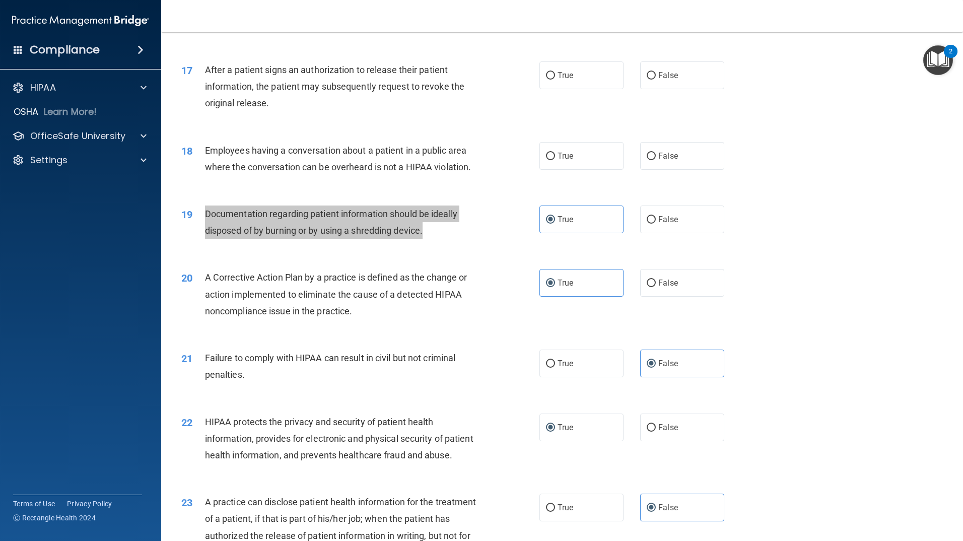
scroll to position [1154, 0]
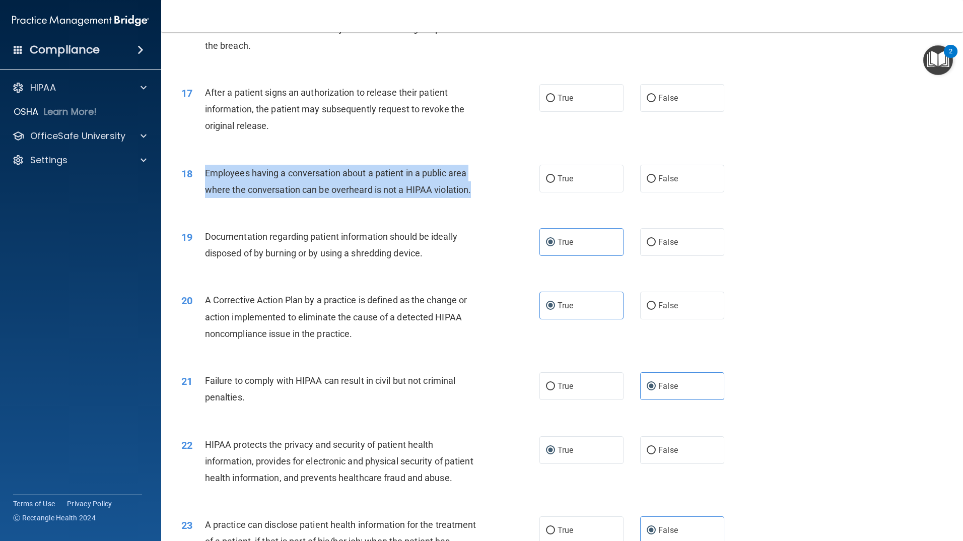
drag, startPoint x: 476, startPoint y: 205, endPoint x: 207, endPoint y: 186, distance: 269.5
click at [207, 186] on div "Employees having a conversation about a patient in a public area where the conv…" at bounding box center [345, 181] width 280 height 33
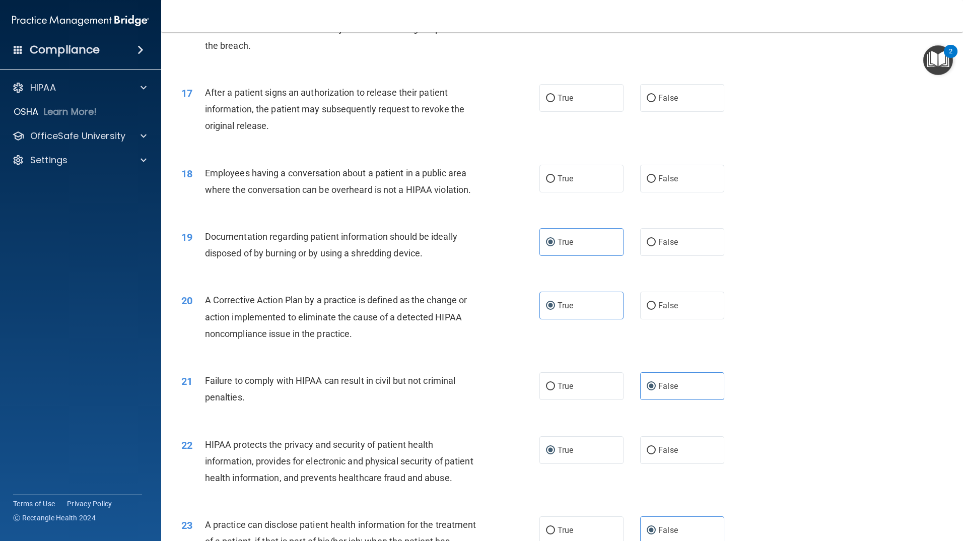
click at [508, 215] on div "18 Employees having a conversation about a patient in a public area where the c…" at bounding box center [562, 183] width 776 height 63
click at [658, 183] on span "False" at bounding box center [668, 179] width 20 height 10
click at [656, 183] on input "False" at bounding box center [650, 179] width 9 height 8
radio input "true"
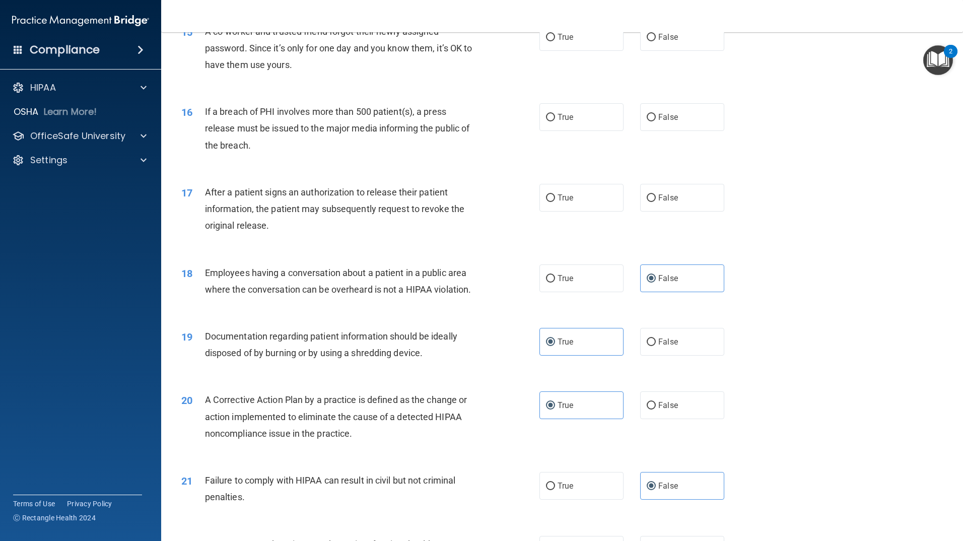
scroll to position [1053, 0]
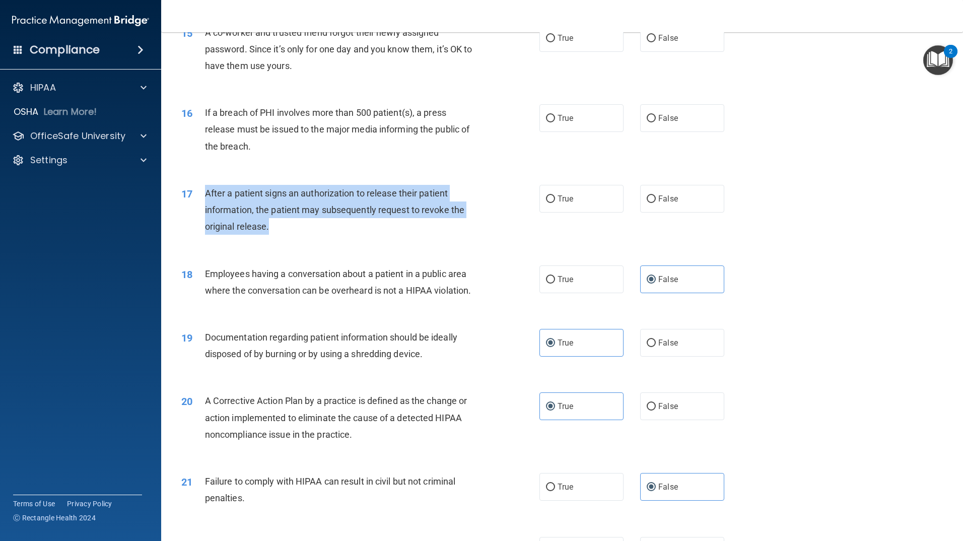
drag, startPoint x: 287, startPoint y: 245, endPoint x: 215, endPoint y: 209, distance: 81.1
click at [207, 203] on div "After a patient signs an authorization to release their patient information, th…" at bounding box center [345, 210] width 280 height 50
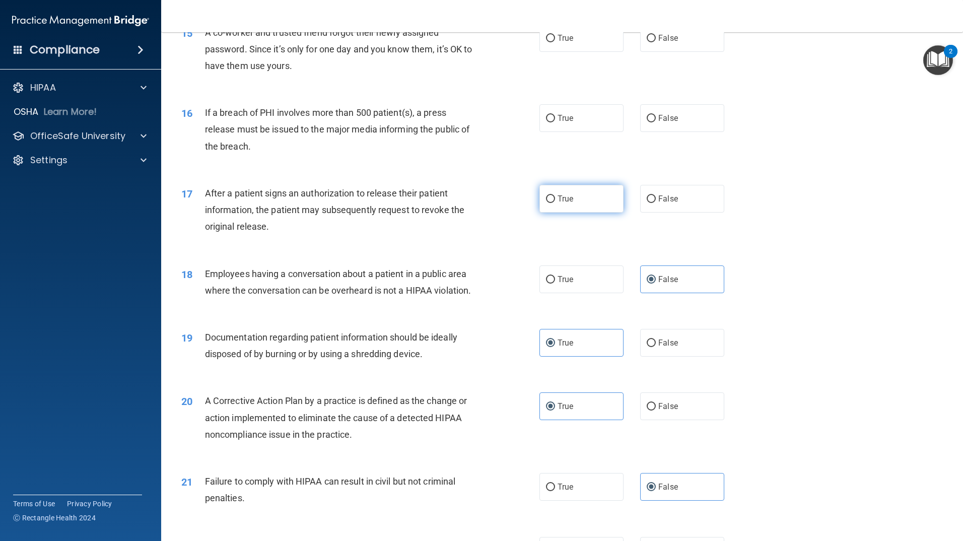
click at [566, 212] on label "True" at bounding box center [581, 199] width 84 height 28
click at [555, 203] on input "True" at bounding box center [550, 199] width 9 height 8
radio input "true"
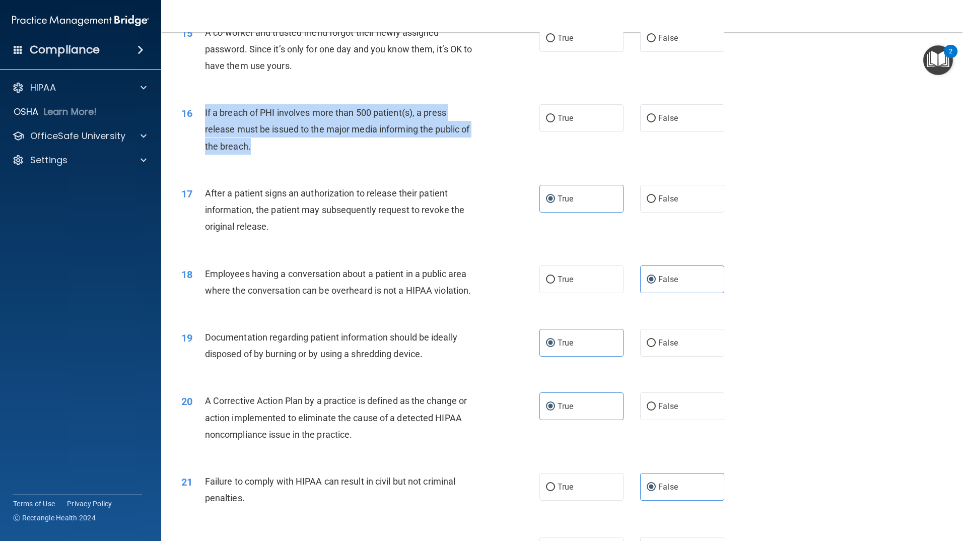
drag, startPoint x: 259, startPoint y: 163, endPoint x: 203, endPoint y: 122, distance: 69.2
click at [203, 122] on div "16 If a breach of PHI involves more than 500 patient(s), a press release must b…" at bounding box center [360, 131] width 388 height 55
click at [563, 123] on span "True" at bounding box center [565, 118] width 16 height 10
click at [555, 122] on input "True" at bounding box center [550, 119] width 9 height 8
radio input "true"
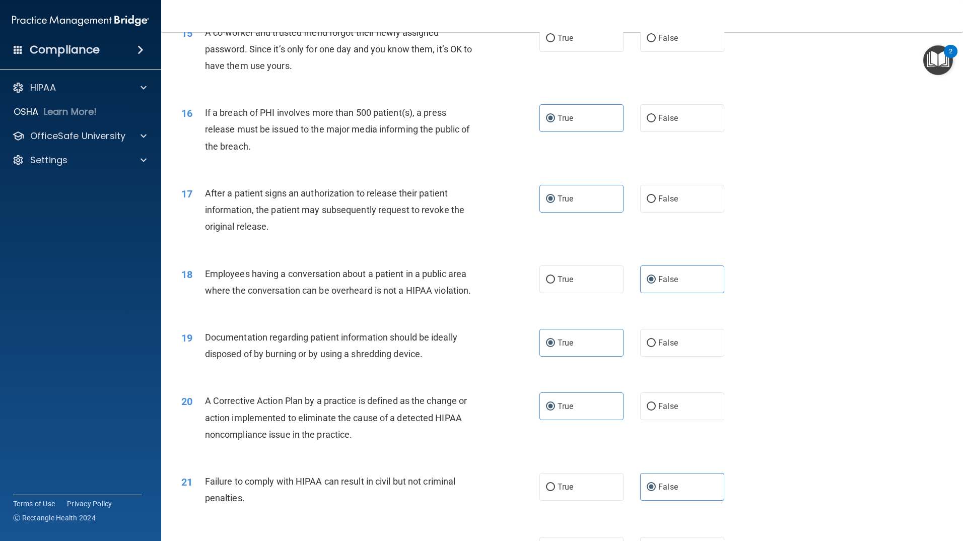
scroll to position [953, 0]
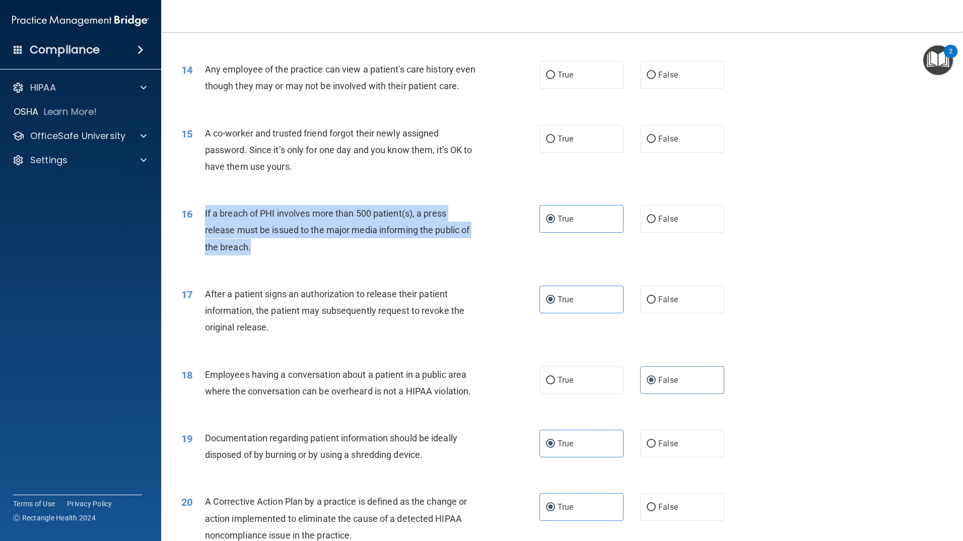
drag, startPoint x: 296, startPoint y: 259, endPoint x: 232, endPoint y: 205, distance: 83.3
click at [207, 237] on div "If a breach of PHI involves more than 500 patient(s), a press release must be i…" at bounding box center [345, 230] width 280 height 50
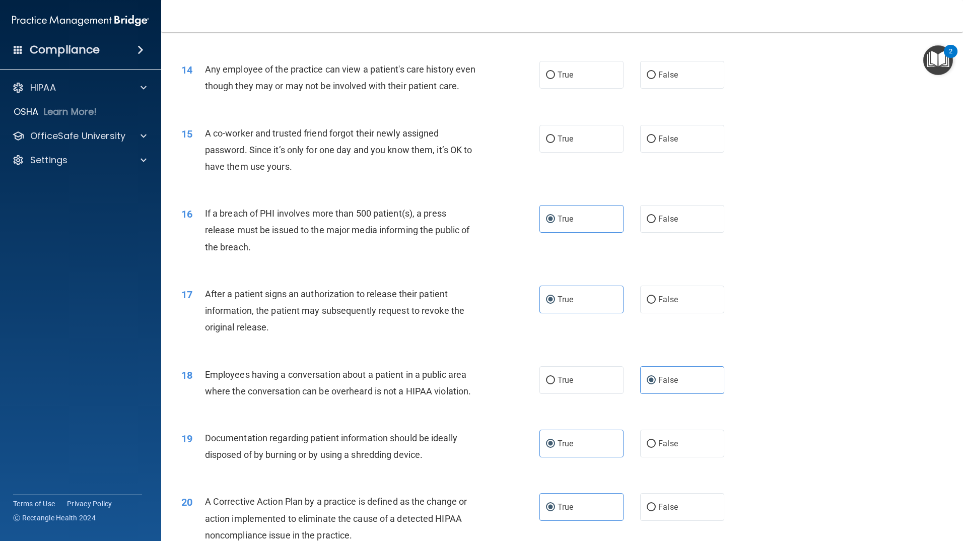
click at [261, 180] on div "15 A co-worker and trusted friend forgot their newly assigned password. Since i…" at bounding box center [360, 152] width 388 height 55
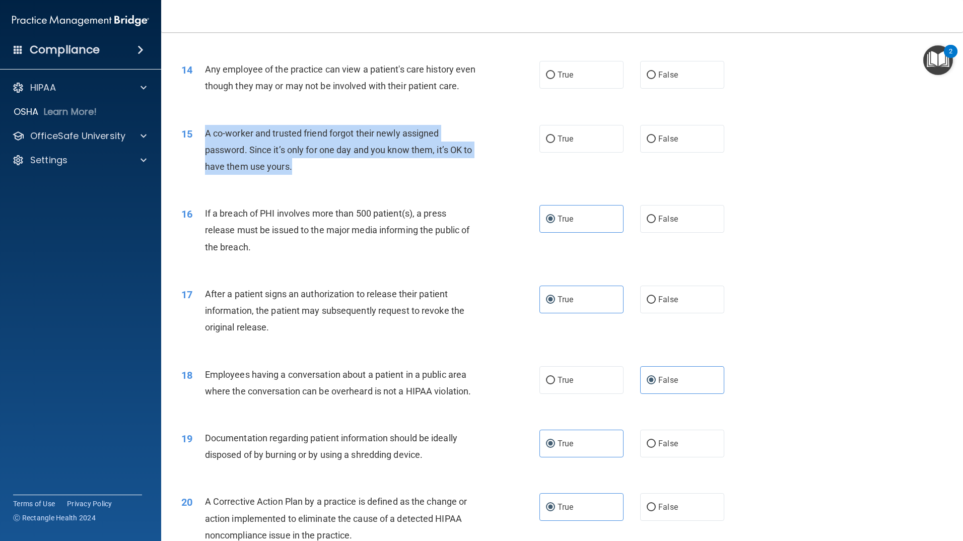
drag, startPoint x: 309, startPoint y: 184, endPoint x: 206, endPoint y: 143, distance: 110.5
click at [206, 143] on div "A co-worker and trusted friend forgot their newly assigned password. Since it’s…" at bounding box center [345, 150] width 280 height 50
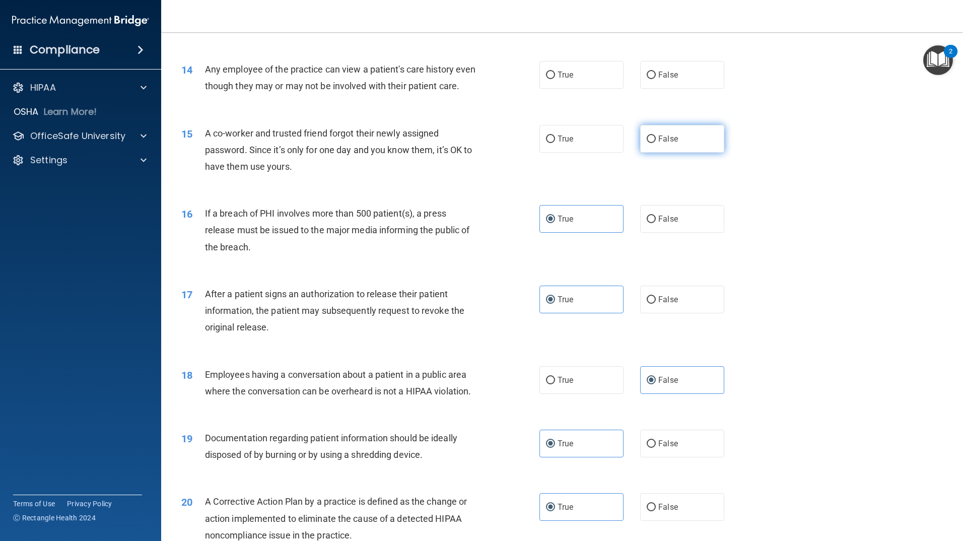
click at [660, 149] on label "False" at bounding box center [682, 139] width 84 height 28
click at [656, 143] on input "False" at bounding box center [650, 139] width 9 height 8
radio input "true"
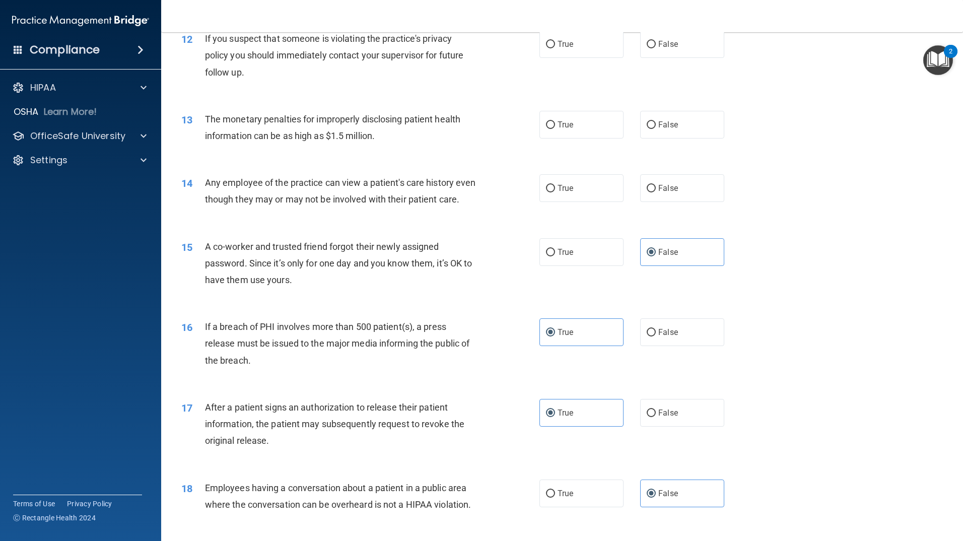
scroll to position [802, 0]
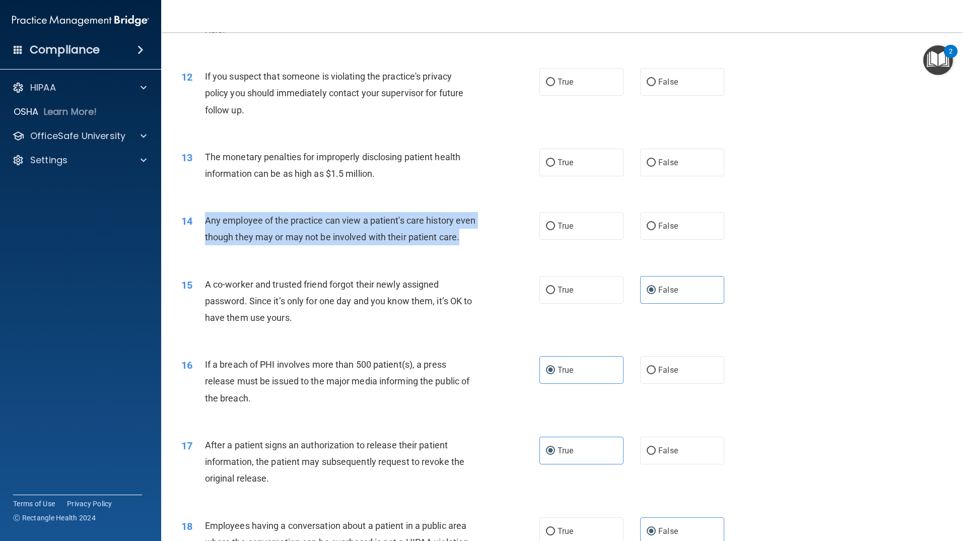
drag, startPoint x: 263, startPoint y: 250, endPoint x: 207, endPoint y: 221, distance: 63.7
click at [207, 221] on div "Any employee of the practice can view a patient's care history even though they…" at bounding box center [345, 228] width 280 height 33
click at [658, 226] on span "False" at bounding box center [668, 226] width 20 height 10
click at [655, 226] on input "False" at bounding box center [650, 227] width 9 height 8
radio input "true"
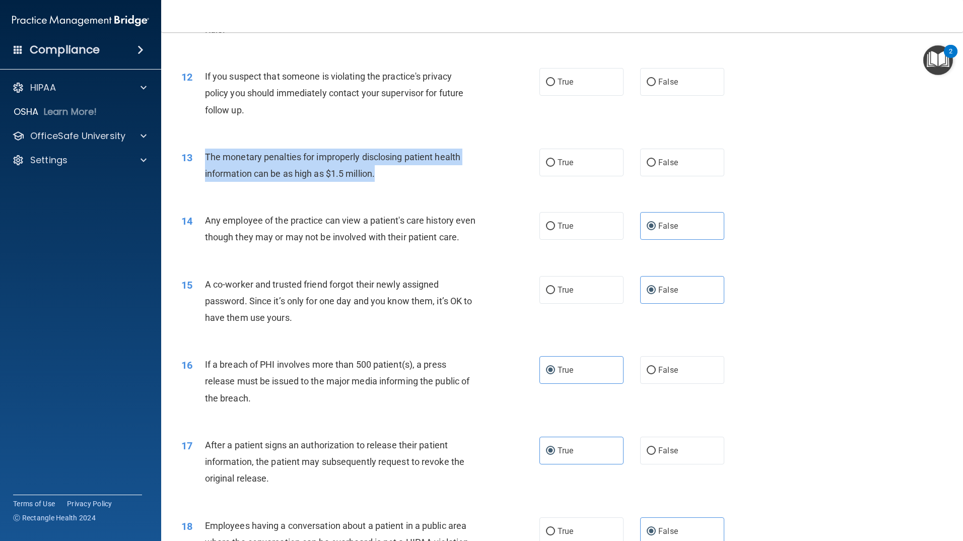
drag, startPoint x: 405, startPoint y: 179, endPoint x: 205, endPoint y: 161, distance: 200.3
click at [205, 161] on div "The monetary penalties for improperly disclosing patient health information can…" at bounding box center [345, 165] width 280 height 33
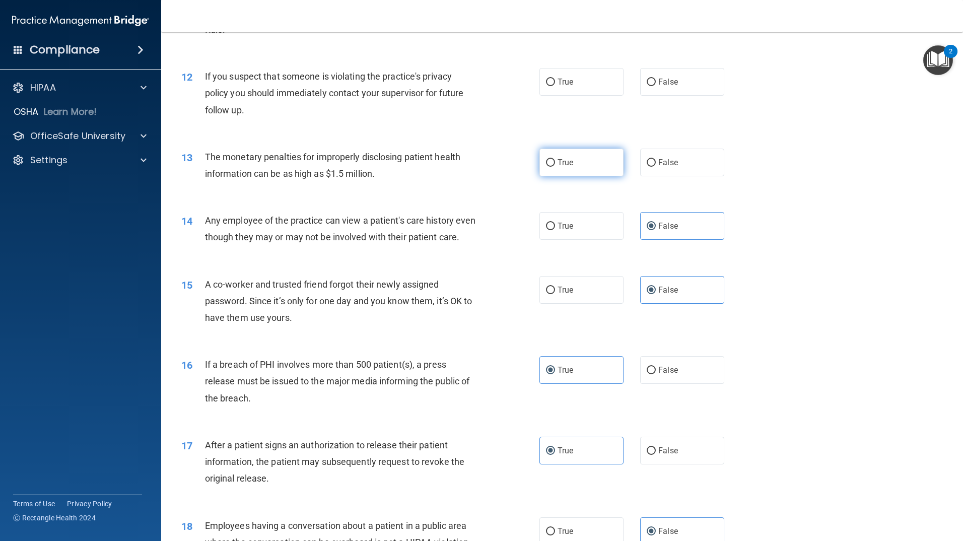
click at [568, 165] on span "True" at bounding box center [565, 163] width 16 height 10
click at [555, 165] on input "True" at bounding box center [550, 163] width 9 height 8
radio input "true"
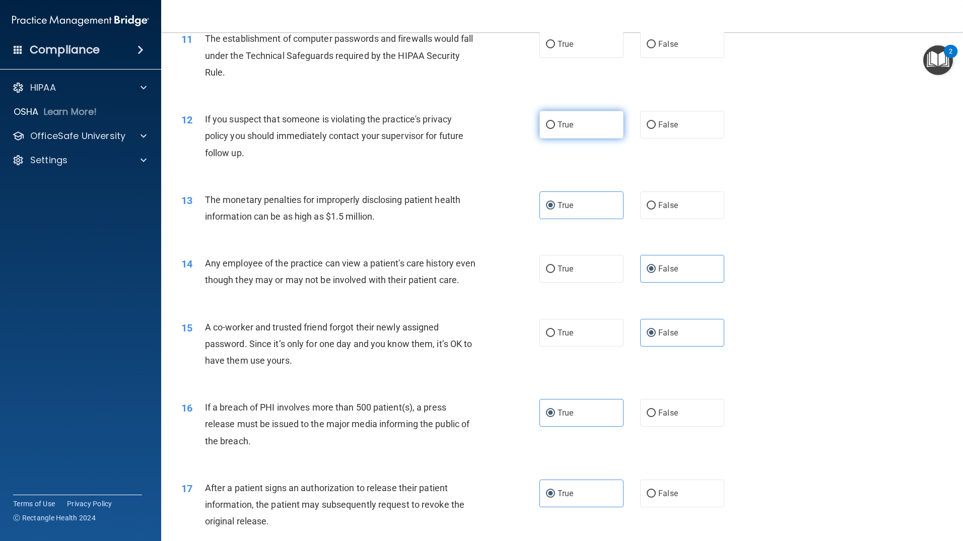
scroll to position [701, 0]
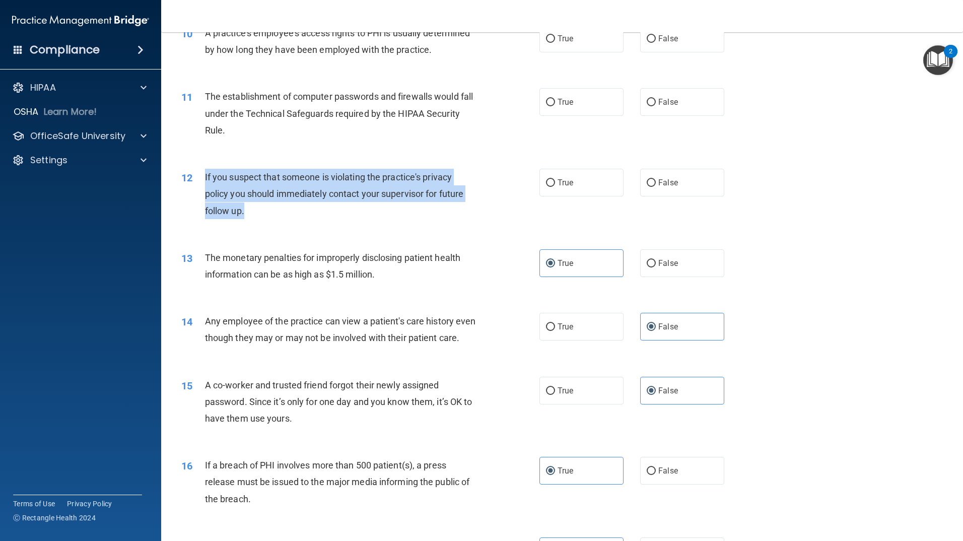
drag, startPoint x: 250, startPoint y: 216, endPoint x: 204, endPoint y: 177, distance: 59.6
click at [205, 177] on div "If you suspect that someone is violating the practice's privacy policy you shou…" at bounding box center [345, 194] width 280 height 50
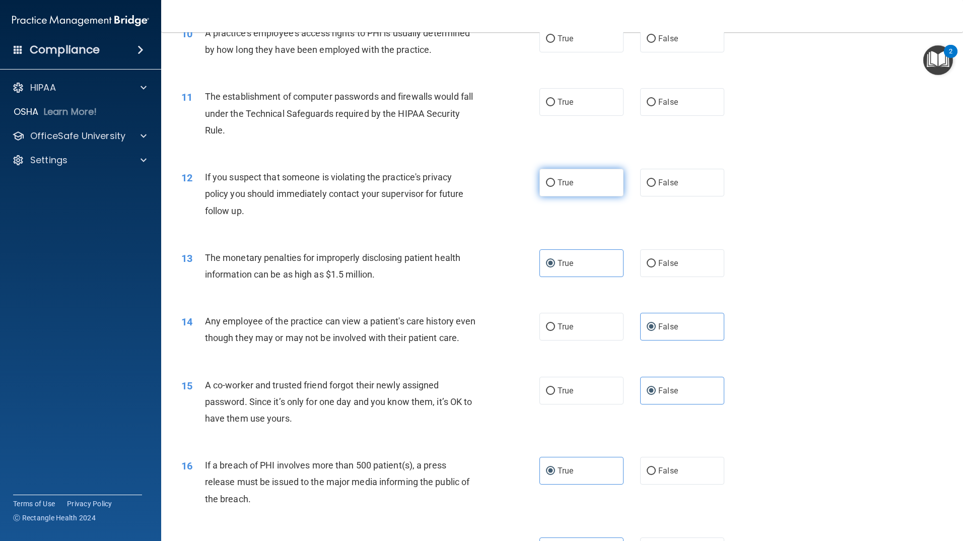
click at [548, 189] on label "True" at bounding box center [581, 183] width 84 height 28
click at [548, 187] on input "True" at bounding box center [550, 183] width 9 height 8
radio input "true"
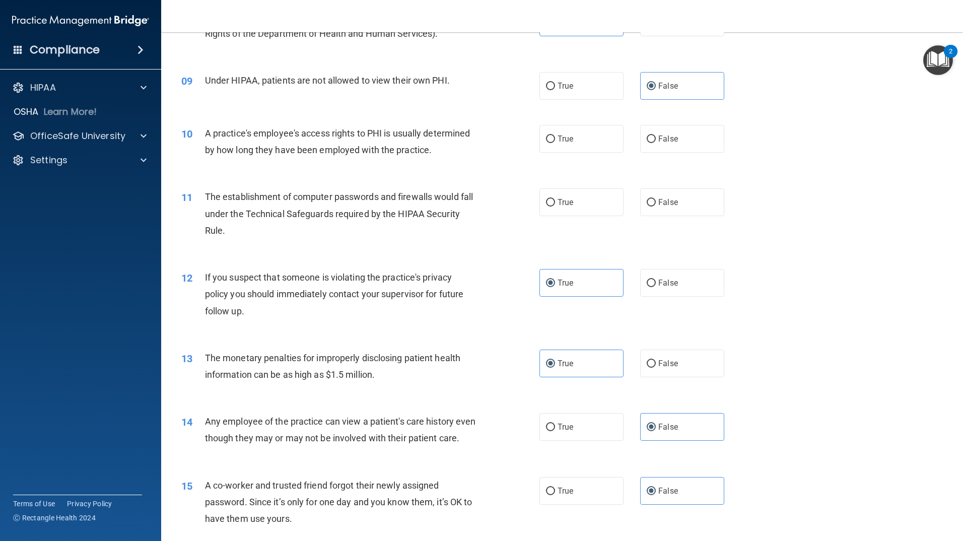
scroll to position [600, 0]
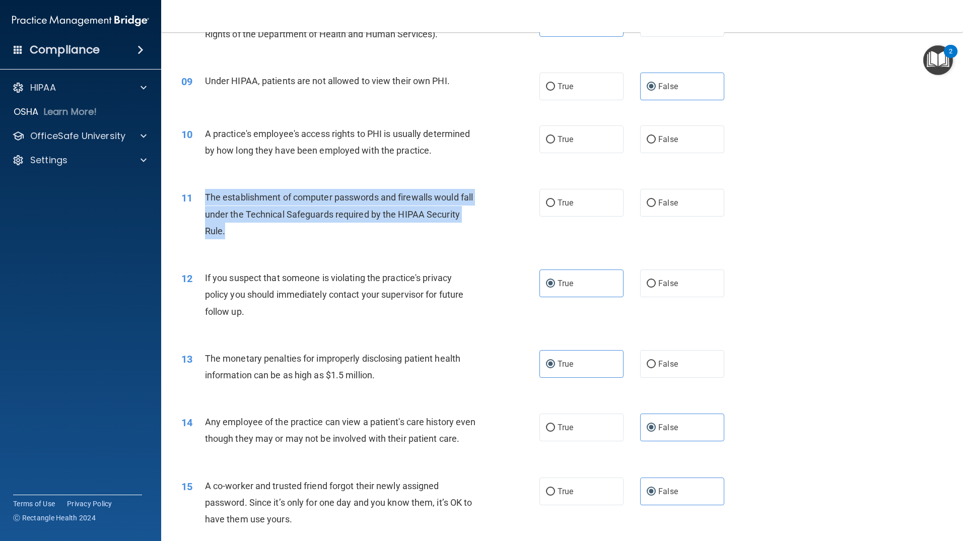
drag, startPoint x: 287, startPoint y: 236, endPoint x: 206, endPoint y: 196, distance: 90.1
click at [206, 196] on div "The establishment of computer passwords and firewalls would fall under the Tech…" at bounding box center [345, 214] width 280 height 50
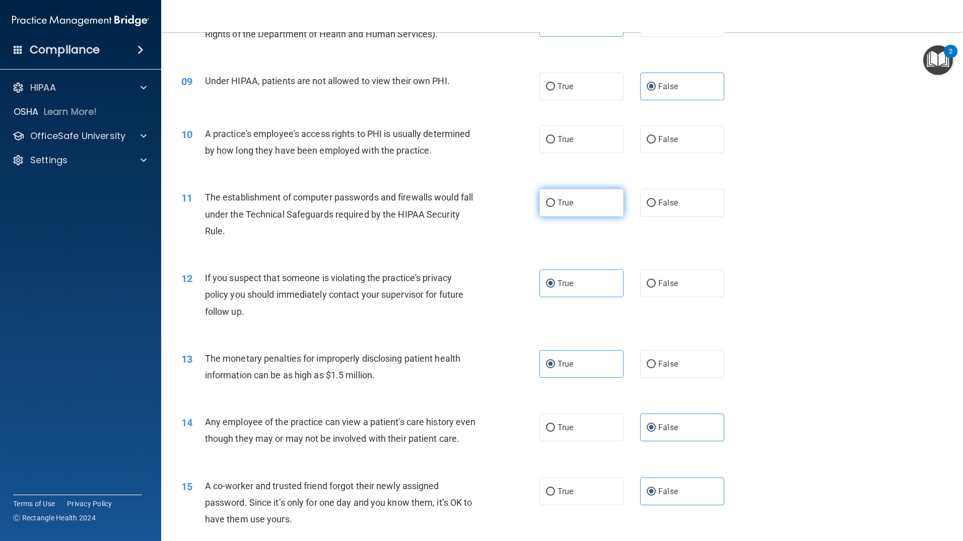
click at [553, 196] on label "True" at bounding box center [581, 203] width 84 height 28
click at [553, 199] on input "True" at bounding box center [550, 203] width 9 height 8
radio input "true"
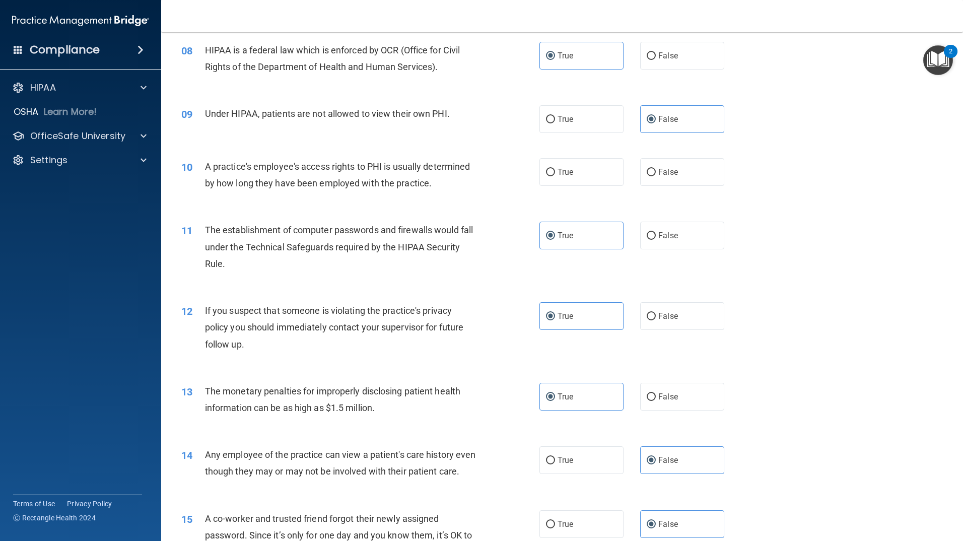
scroll to position [550, 0]
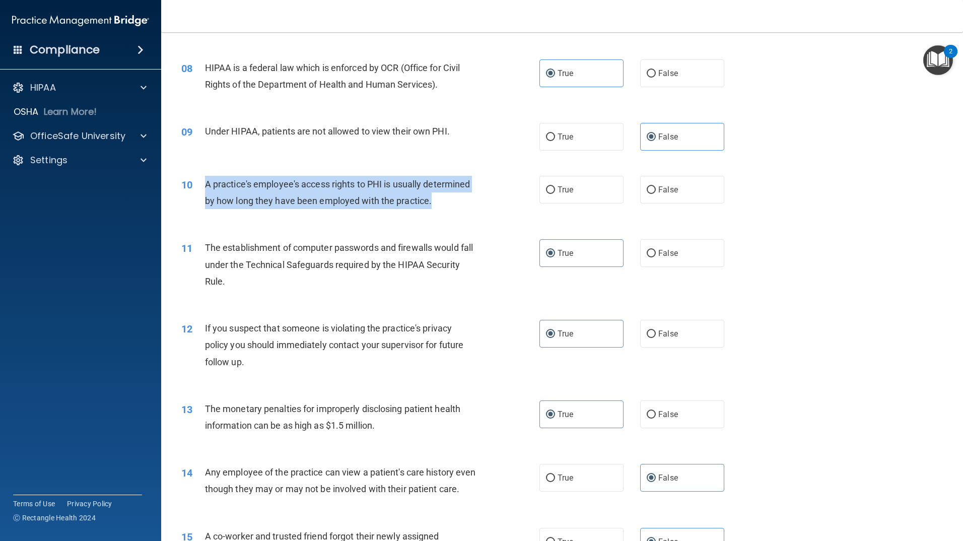
drag, startPoint x: 435, startPoint y: 202, endPoint x: 202, endPoint y: 178, distance: 234.4
click at [202, 178] on div "10 A practice's employee's access rights to PHI is usually determined by how lo…" at bounding box center [360, 195] width 388 height 38
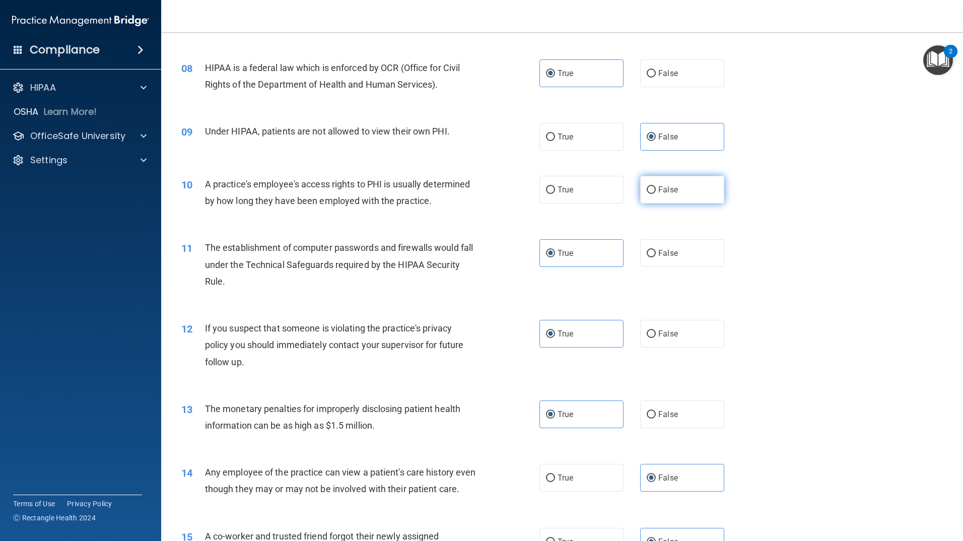
click at [660, 196] on label "False" at bounding box center [682, 190] width 84 height 28
click at [656, 194] on input "False" at bounding box center [650, 190] width 9 height 8
radio input "true"
drag, startPoint x: 465, startPoint y: 130, endPoint x: 204, endPoint y: 125, distance: 260.9
click at [204, 125] on div "09 Under HIPAA, patients are not allowed to view their own PHI." at bounding box center [360, 134] width 388 height 22
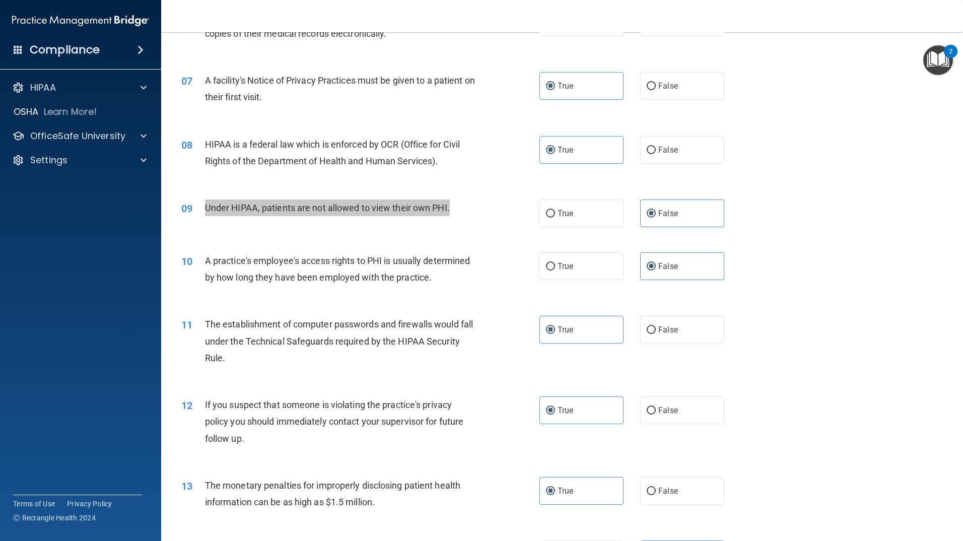
scroll to position [449, 0]
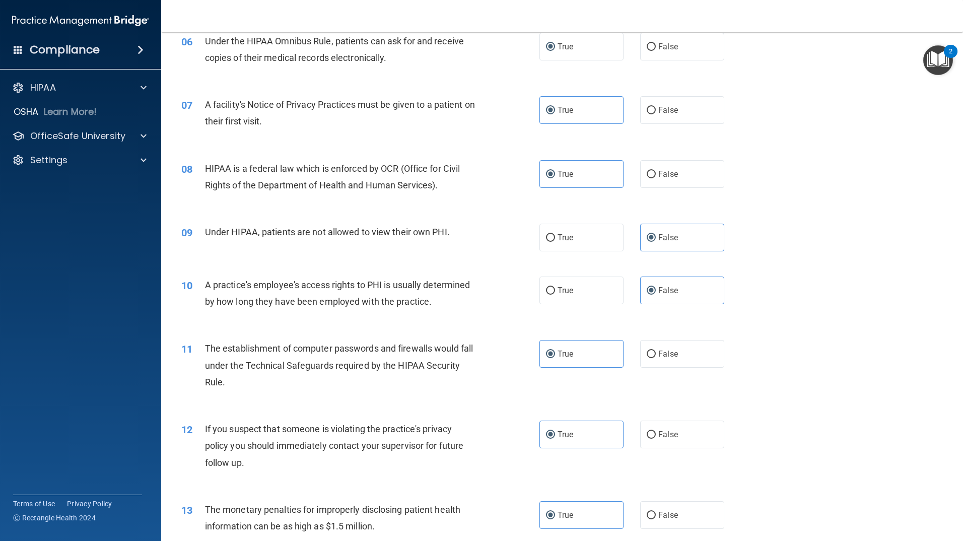
click at [433, 193] on div "HIPAA is a federal law which is enforced by OCR (Office for Civil Rights of the…" at bounding box center [345, 176] width 280 height 33
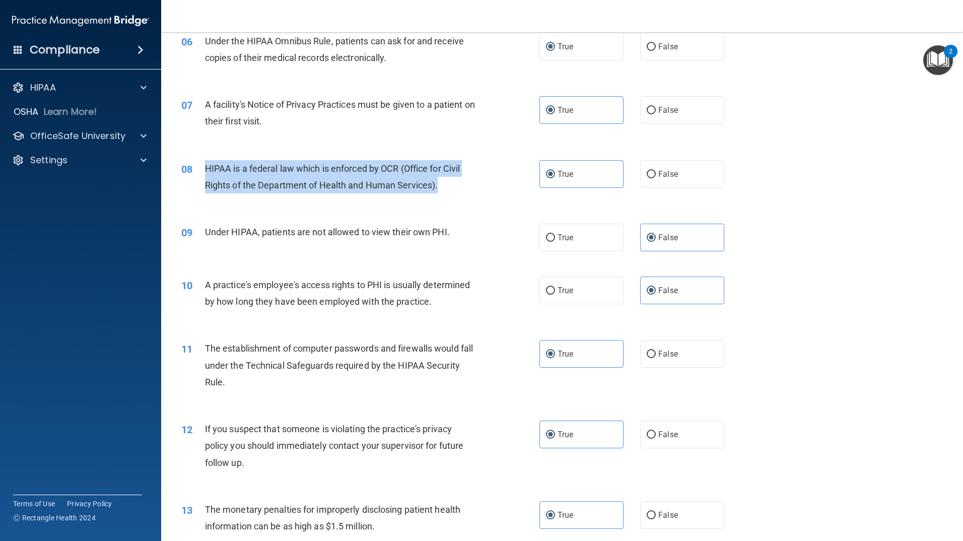
drag, startPoint x: 450, startPoint y: 189, endPoint x: 205, endPoint y: 163, distance: 245.6
click at [205, 163] on div "HIPAA is a federal law which is enforced by OCR (Office for Civil Rights of the…" at bounding box center [345, 176] width 280 height 33
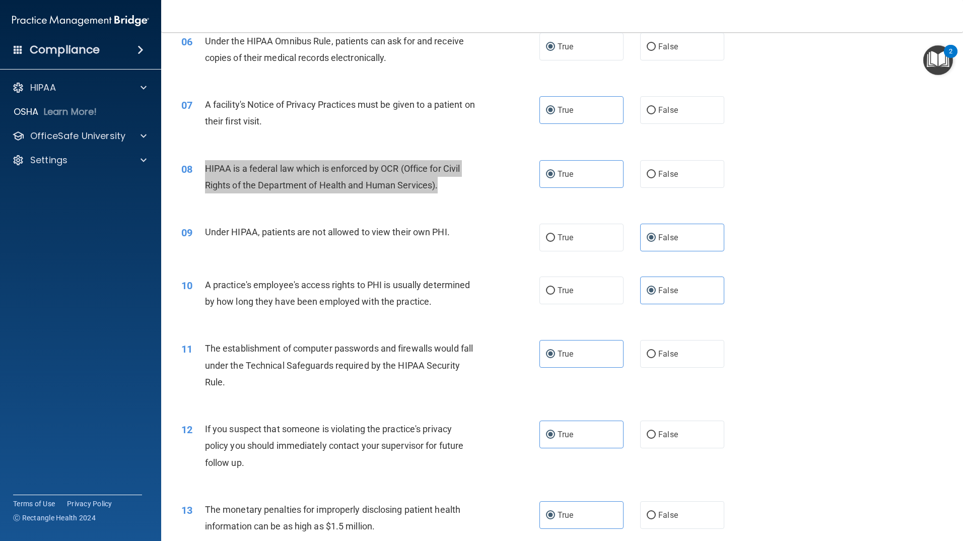
scroll to position [399, 0]
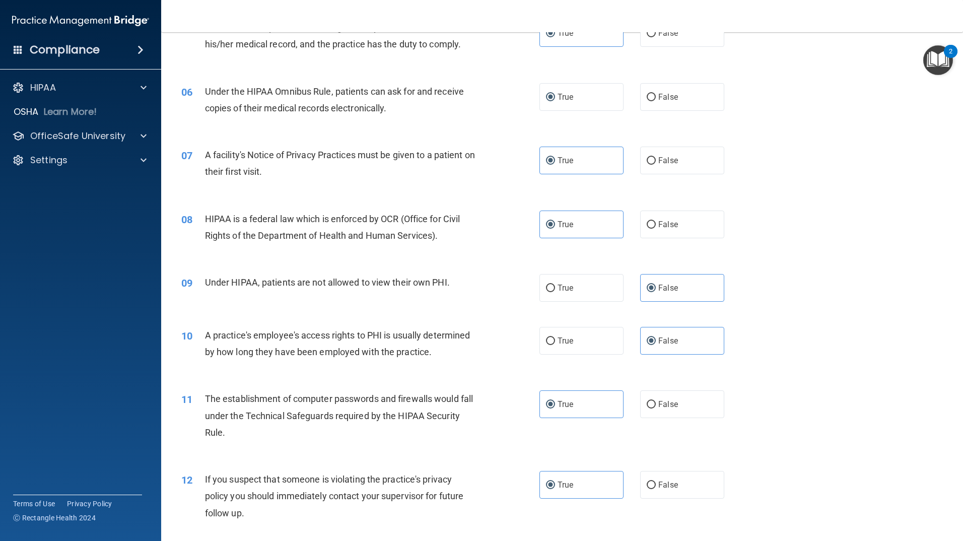
click at [280, 175] on div "A facility's Notice of Privacy Practices must be given to a patient on their fi…" at bounding box center [345, 163] width 280 height 33
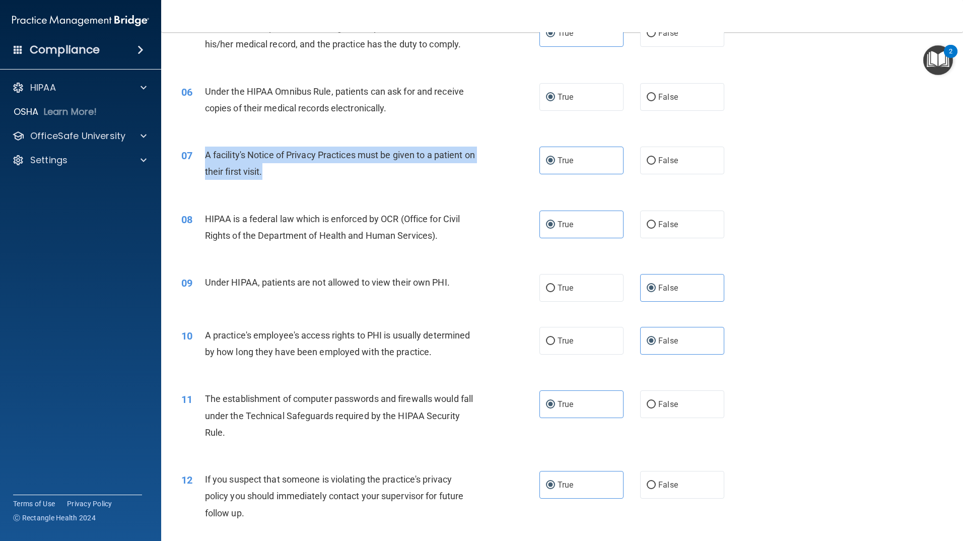
drag, startPoint x: 280, startPoint y: 170, endPoint x: 202, endPoint y: 154, distance: 79.7
click at [202, 154] on div "07 A facility's Notice of Privacy Practices must be given to a patient on their…" at bounding box center [360, 166] width 388 height 38
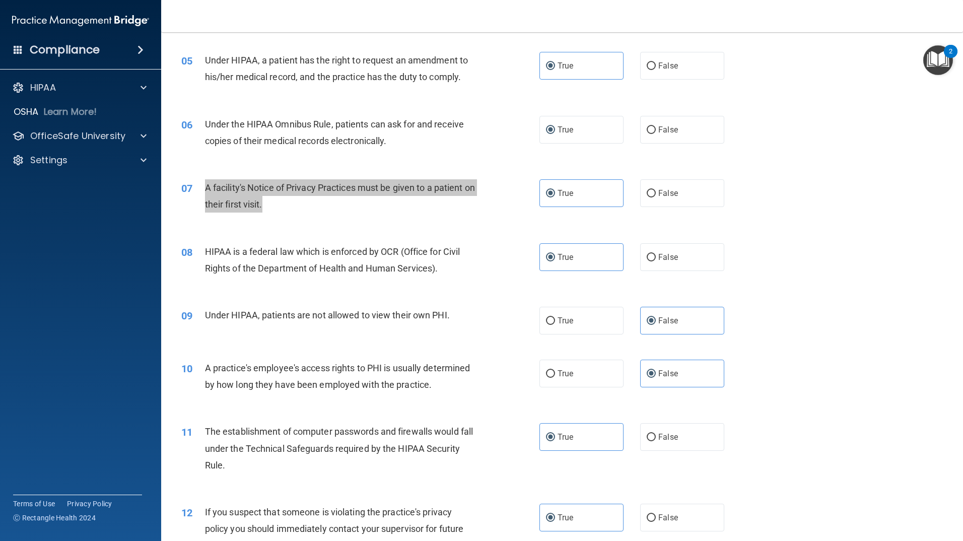
scroll to position [348, 0]
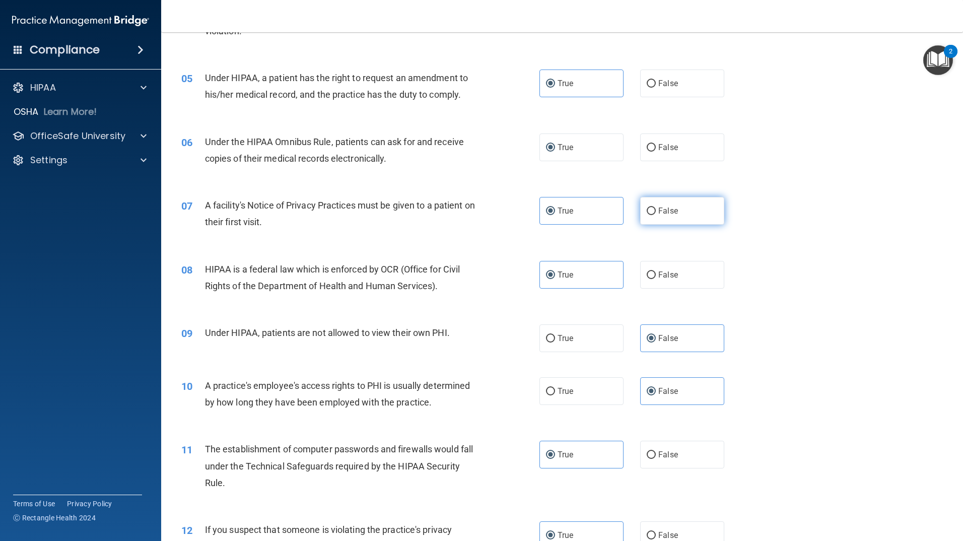
click at [646, 215] on label "False" at bounding box center [682, 211] width 84 height 28
click at [646, 215] on input "False" at bounding box center [650, 211] width 9 height 8
radio input "true"
radio input "false"
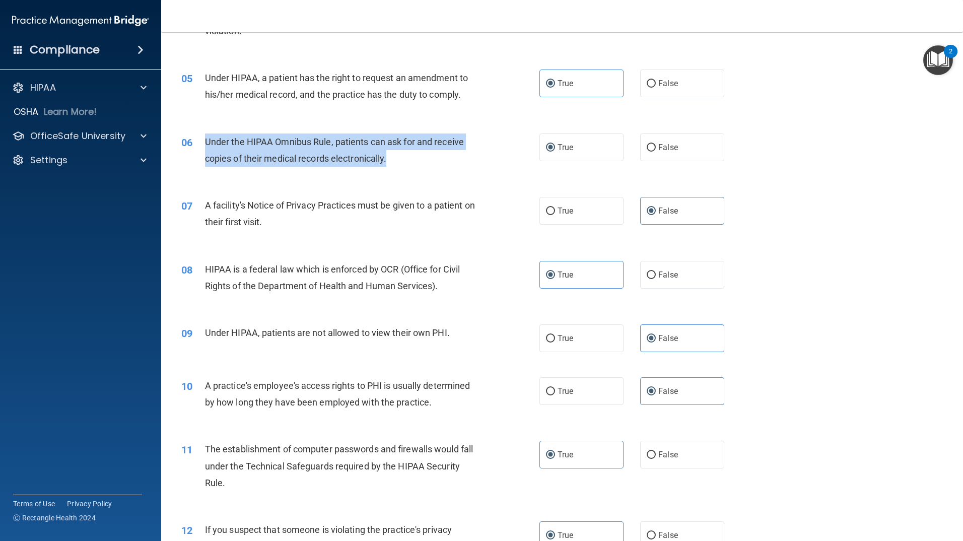
drag, startPoint x: 395, startPoint y: 162, endPoint x: 206, endPoint y: 135, distance: 191.1
click at [206, 135] on div "Under the HIPAA Omnibus Rule, patients can ask for and receive copies of their …" at bounding box center [345, 149] width 280 height 33
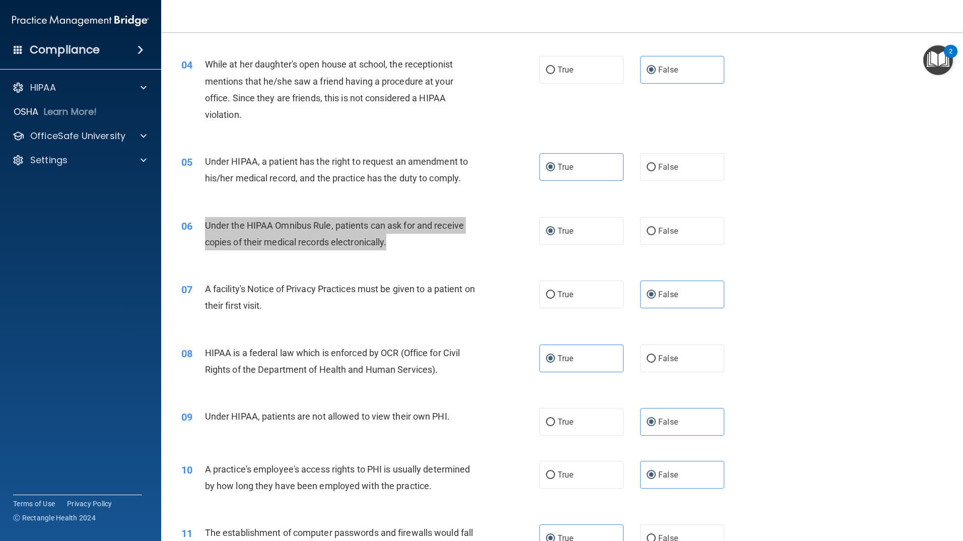
scroll to position [248, 0]
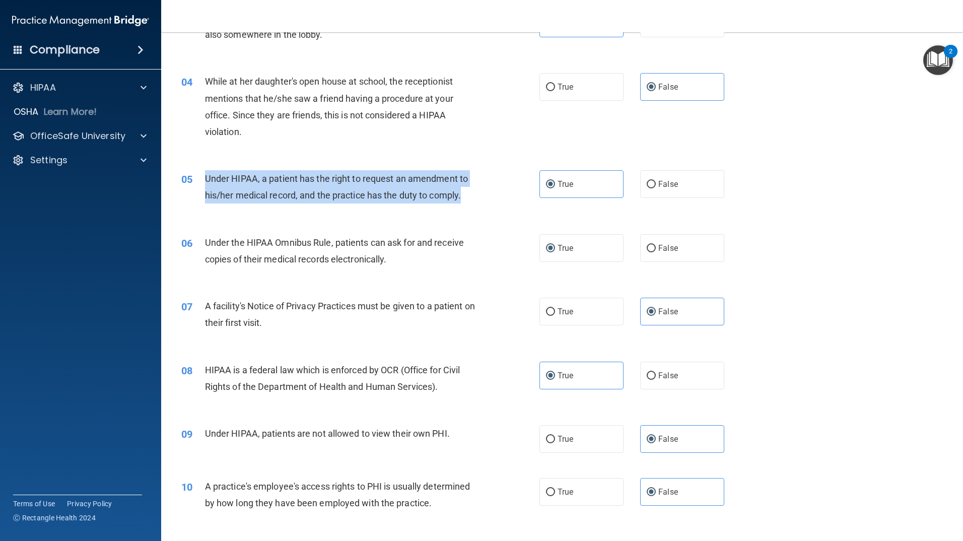
drag, startPoint x: 440, startPoint y: 197, endPoint x: 203, endPoint y: 176, distance: 238.1
click at [203, 176] on div "05 Under HIPAA, a patient has the right to request an amendment to his/her medi…" at bounding box center [360, 189] width 388 height 38
click at [658, 189] on label "False" at bounding box center [682, 184] width 84 height 28
click at [656, 188] on input "False" at bounding box center [650, 185] width 9 height 8
radio input "true"
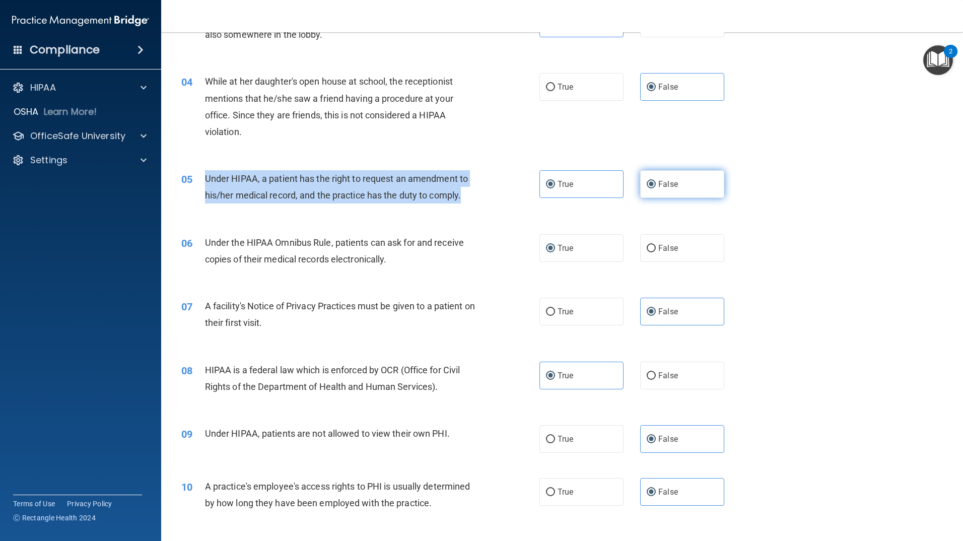
radio input "false"
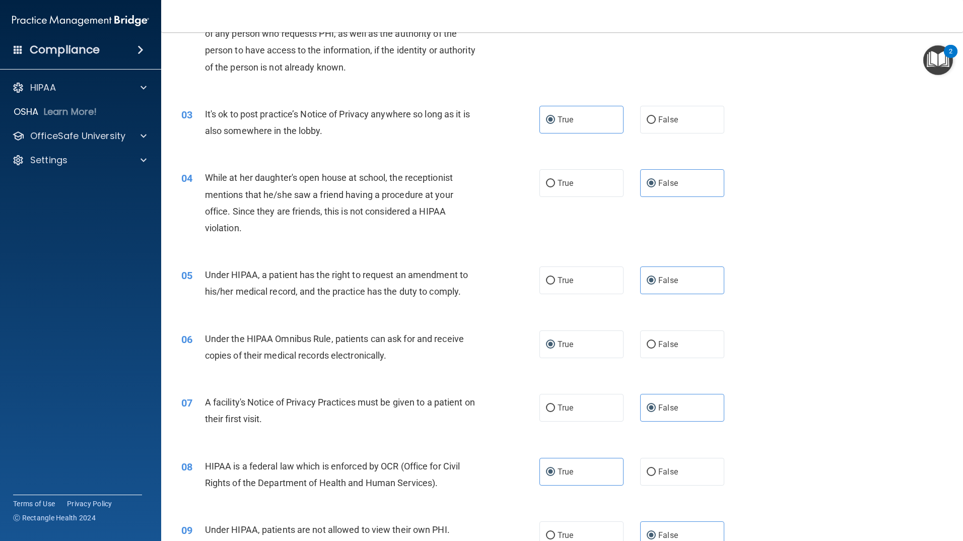
scroll to position [147, 0]
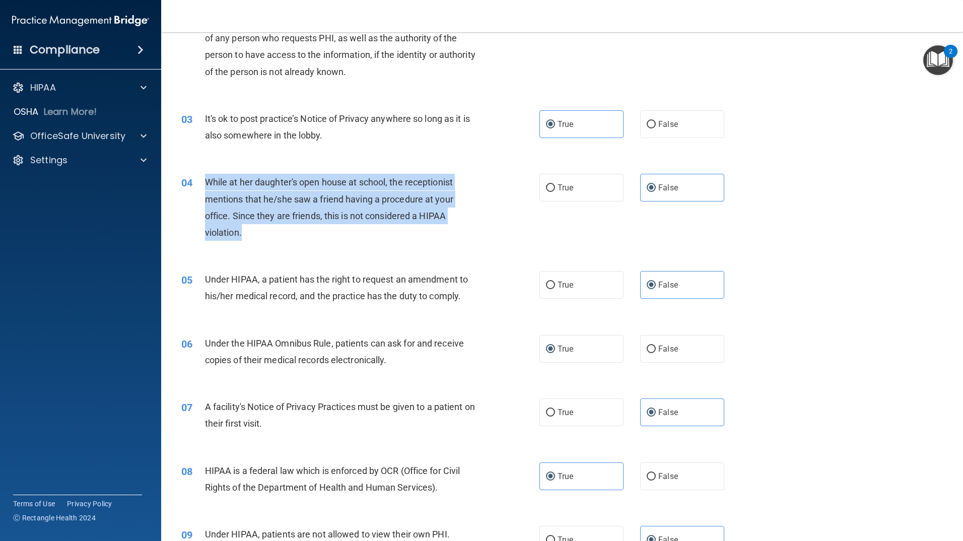
drag, startPoint x: 273, startPoint y: 231, endPoint x: 207, endPoint y: 180, distance: 83.2
click at [207, 180] on div "While at her daughter's open house at school, the receptionist mentions that he…" at bounding box center [345, 207] width 280 height 67
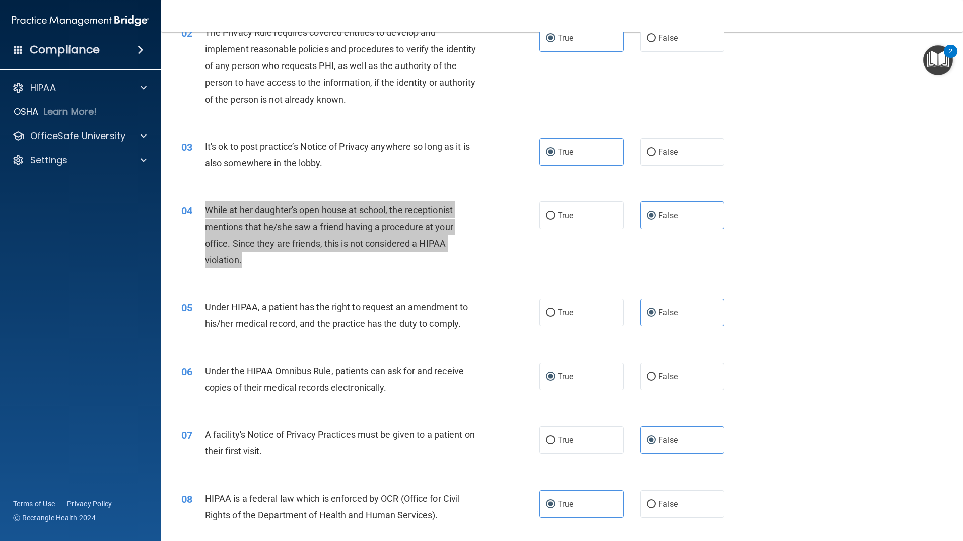
scroll to position [97, 0]
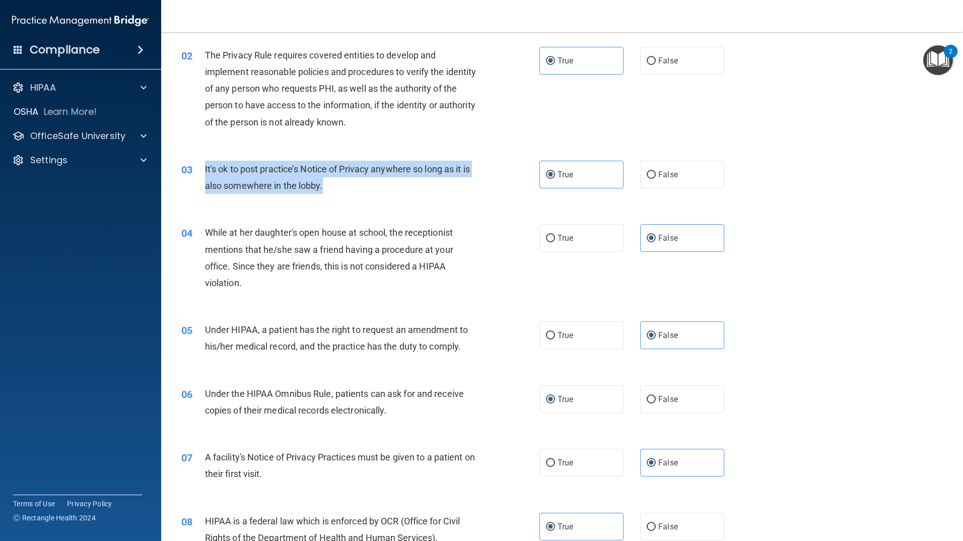
drag, startPoint x: 337, startPoint y: 187, endPoint x: 205, endPoint y: 167, distance: 132.9
click at [205, 167] on div "It's ok to post practice’s Notice of Privacy anywhere so long as it is also som…" at bounding box center [345, 177] width 280 height 33
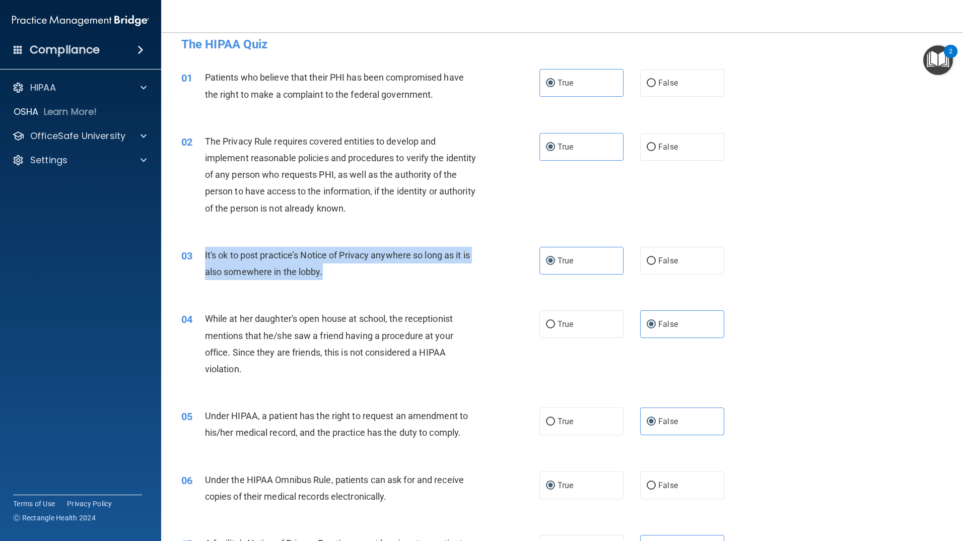
scroll to position [0, 0]
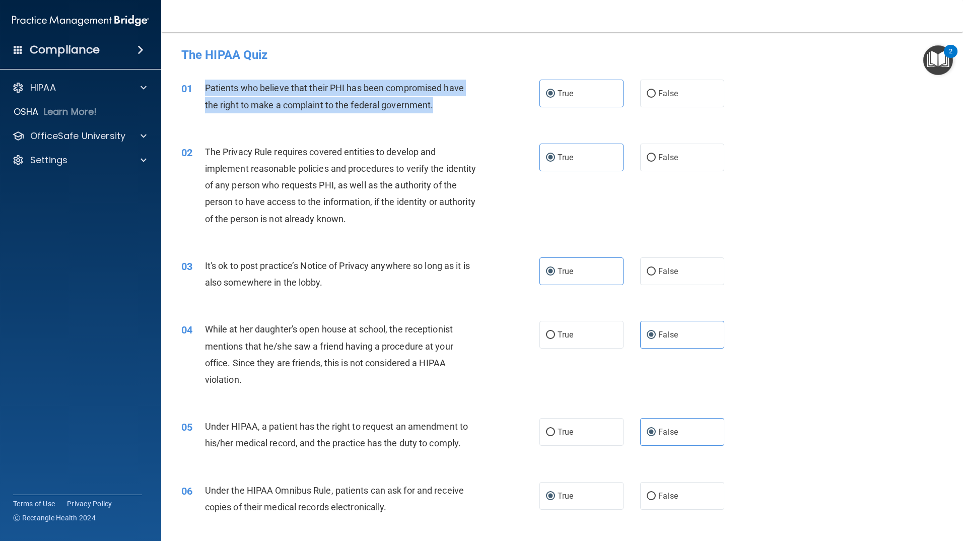
drag, startPoint x: 441, startPoint y: 111, endPoint x: 203, endPoint y: 91, distance: 238.5
click at [203, 91] on div "01 Patients who believe that their PHI has been compromised have the right to m…" at bounding box center [360, 99] width 388 height 38
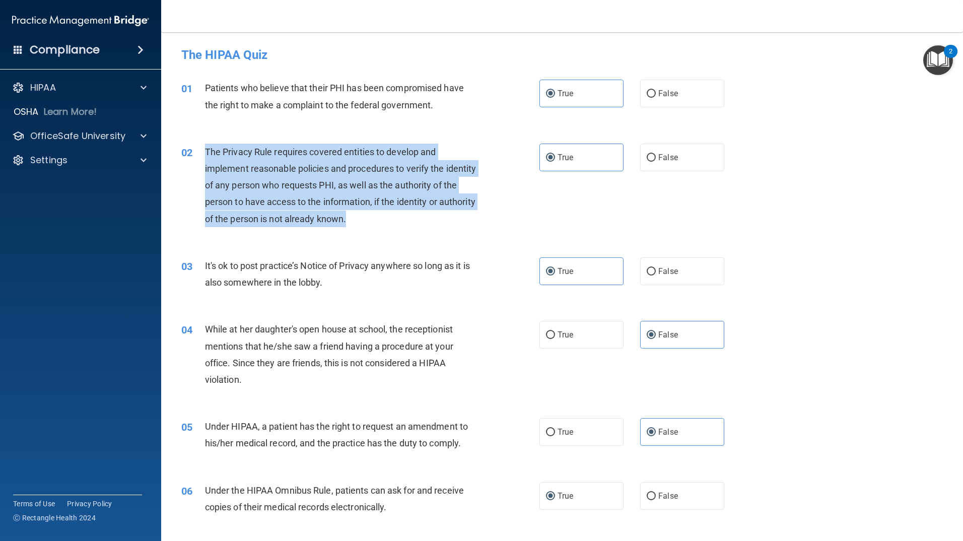
drag, startPoint x: 407, startPoint y: 216, endPoint x: 206, endPoint y: 146, distance: 212.3
click at [206, 146] on div "The Privacy Rule requires covered entities to develop and implement reasonable …" at bounding box center [345, 185] width 280 height 84
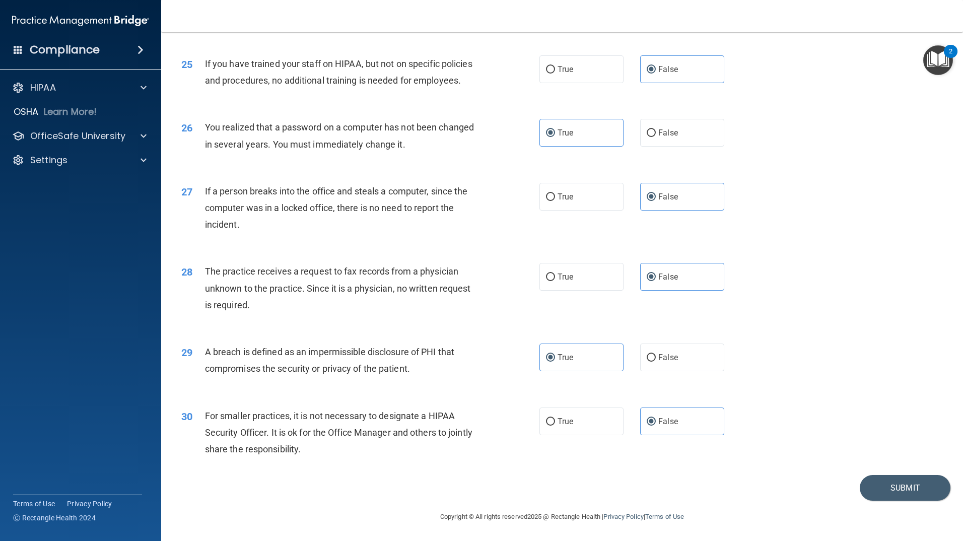
scroll to position [1859, 0]
click at [870, 485] on button "Submit" at bounding box center [904, 488] width 91 height 26
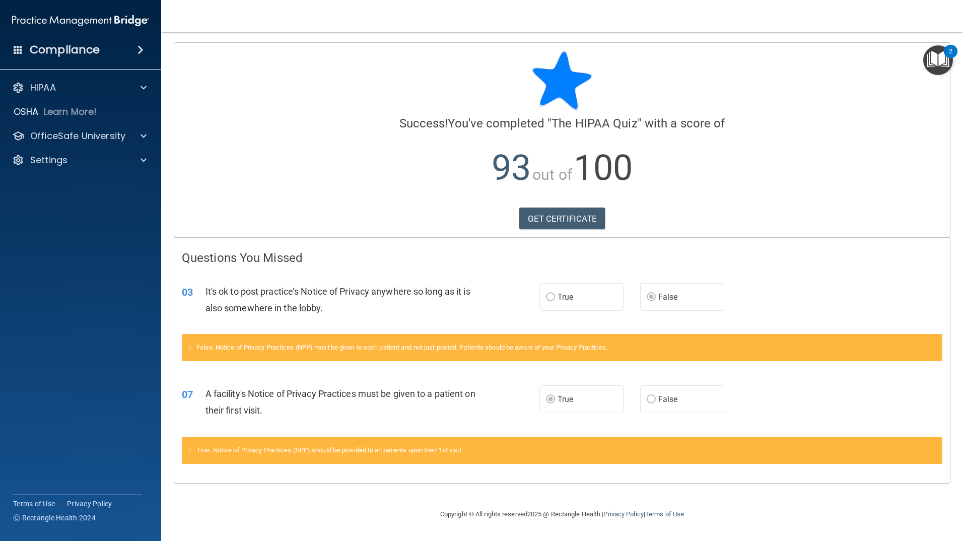
click at [563, 291] on label "True" at bounding box center [581, 297] width 84 height 28
click at [557, 302] on label "True" at bounding box center [581, 297] width 84 height 28
click at [563, 223] on link "GET CERTIFICATE" at bounding box center [562, 218] width 86 height 22
click at [125, 89] on div "HIPAA" at bounding box center [67, 88] width 125 height 12
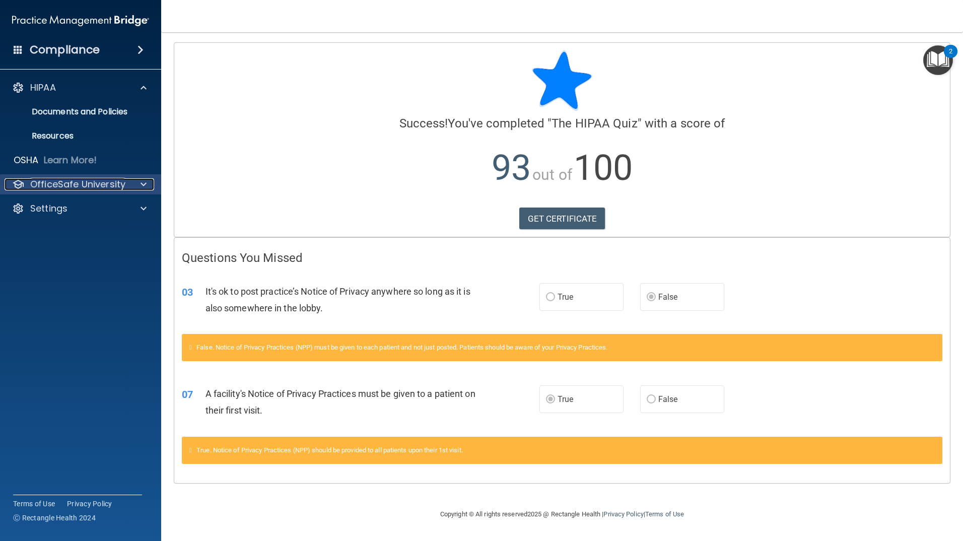
click at [143, 182] on span at bounding box center [143, 184] width 6 height 12
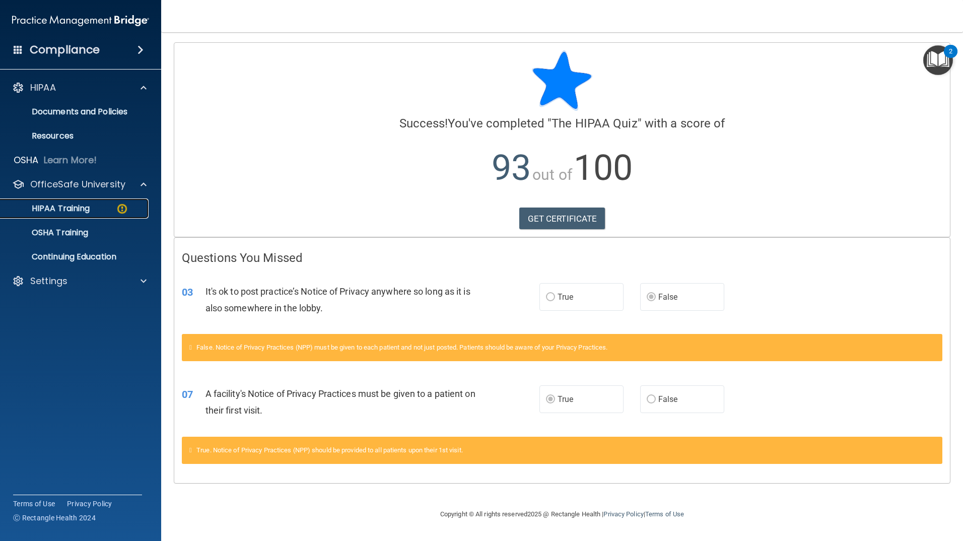
click at [101, 204] on div "HIPAA Training" at bounding box center [75, 208] width 137 height 10
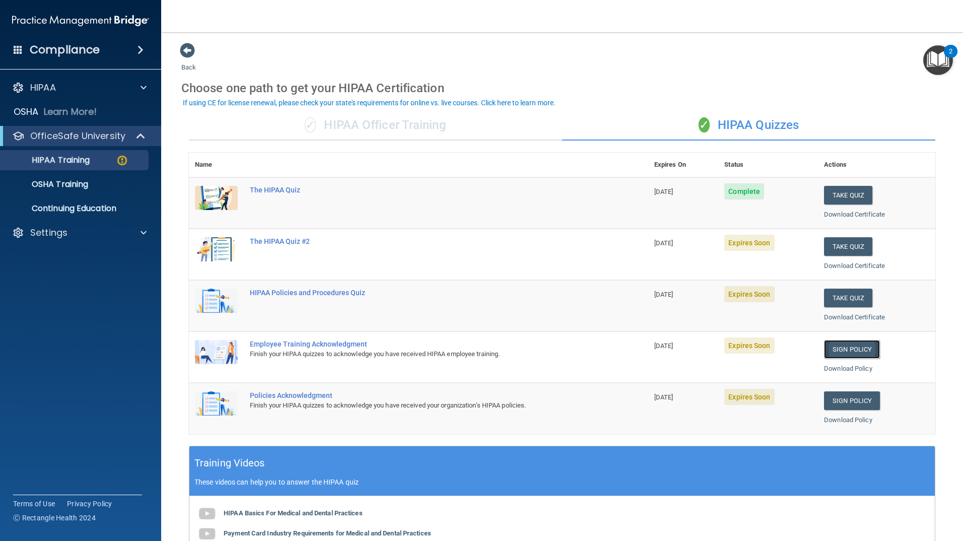
click at [830, 348] on link "Sign Policy" at bounding box center [852, 349] width 56 height 19
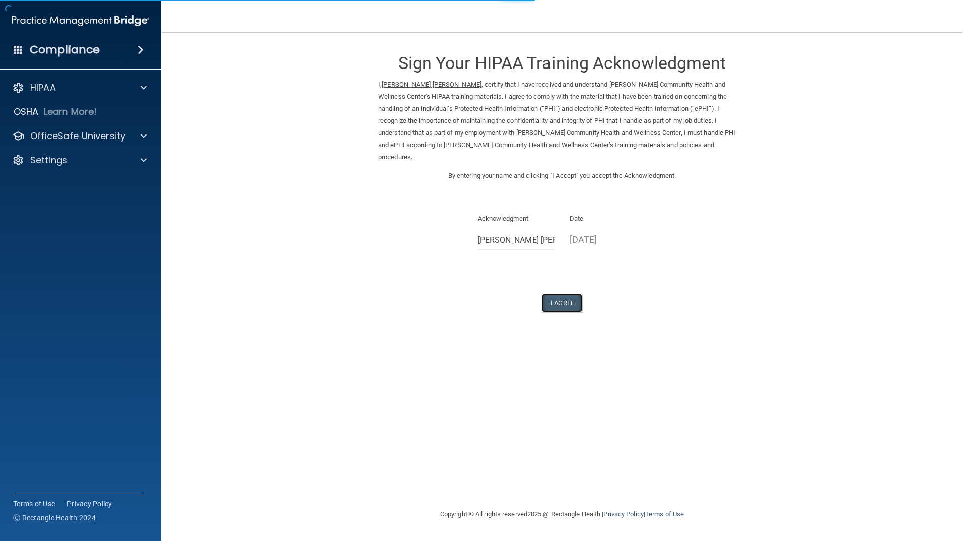
click at [565, 294] on button "I Agree" at bounding box center [562, 303] width 40 height 19
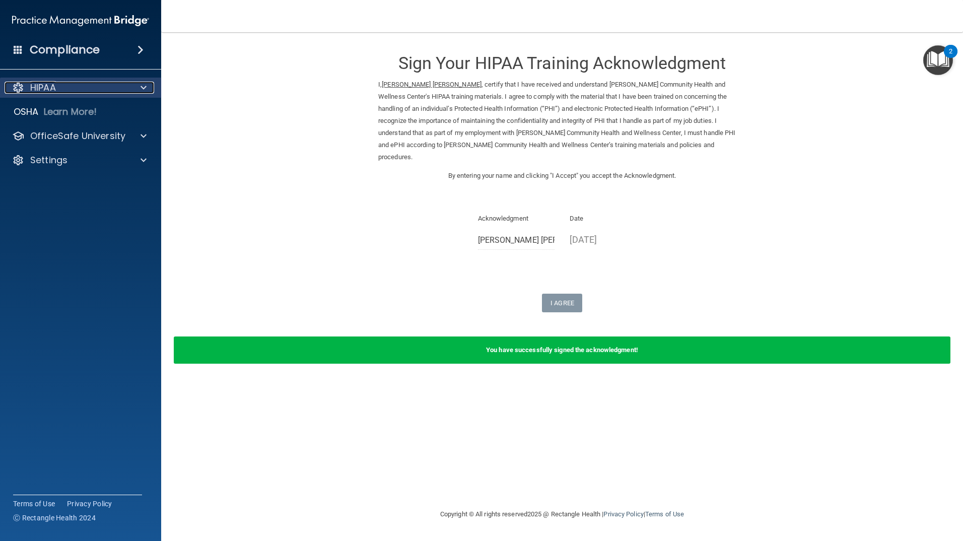
click at [146, 86] on span at bounding box center [143, 88] width 6 height 12
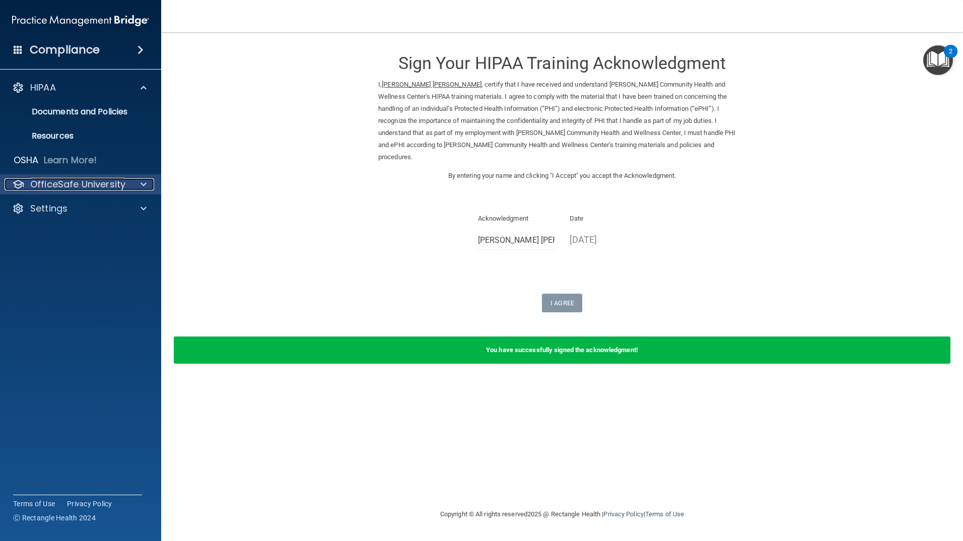
click at [134, 182] on div at bounding box center [141, 184] width 25 height 12
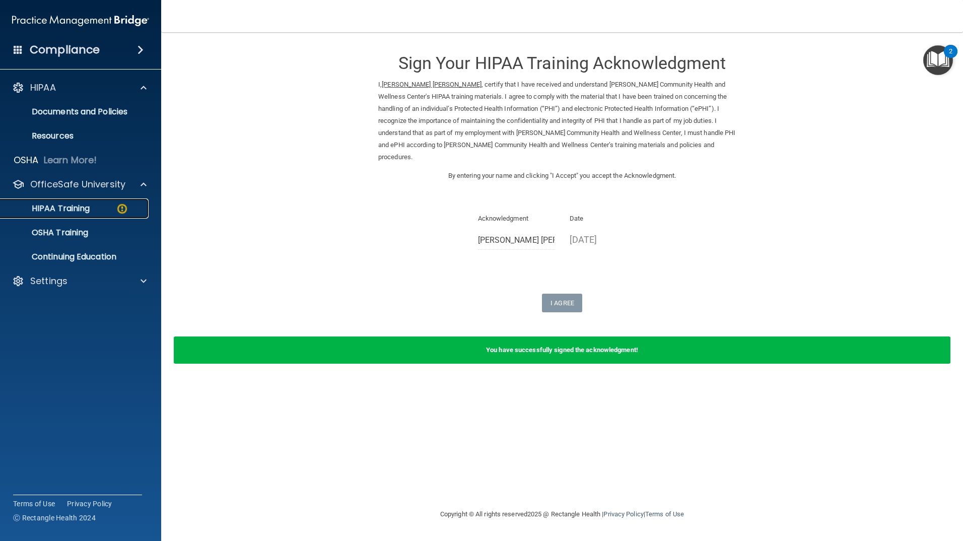
click at [108, 207] on div "HIPAA Training" at bounding box center [75, 208] width 137 height 10
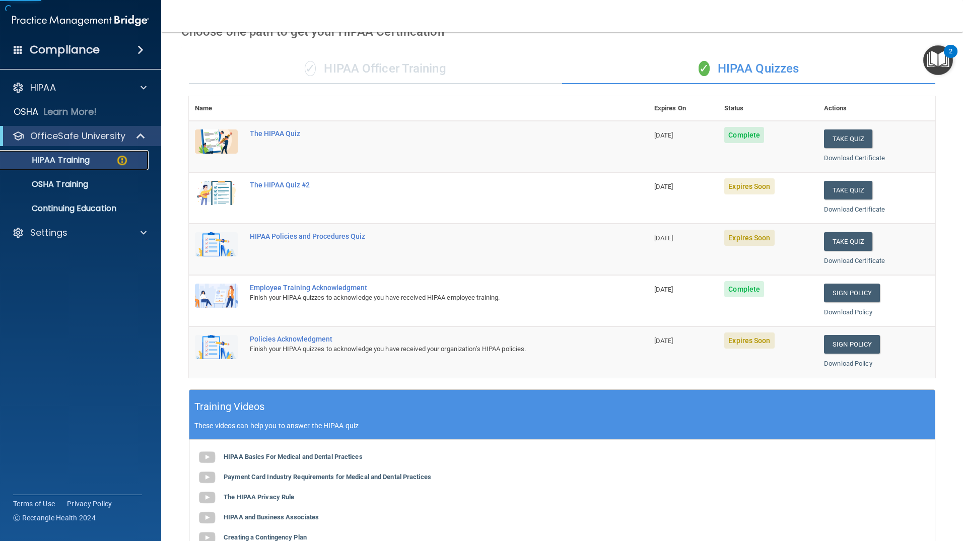
scroll to position [151, 0]
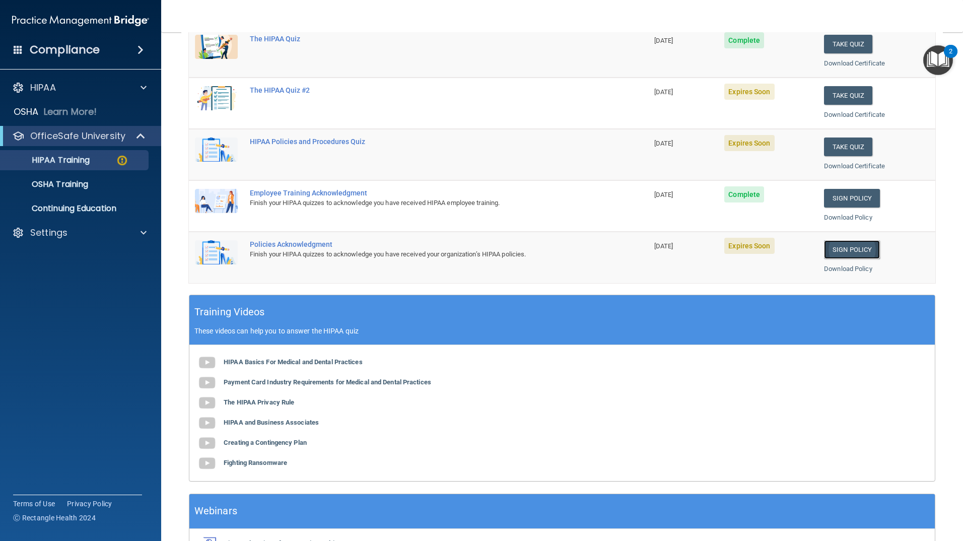
click at [837, 255] on link "Sign Policy" at bounding box center [852, 249] width 56 height 19
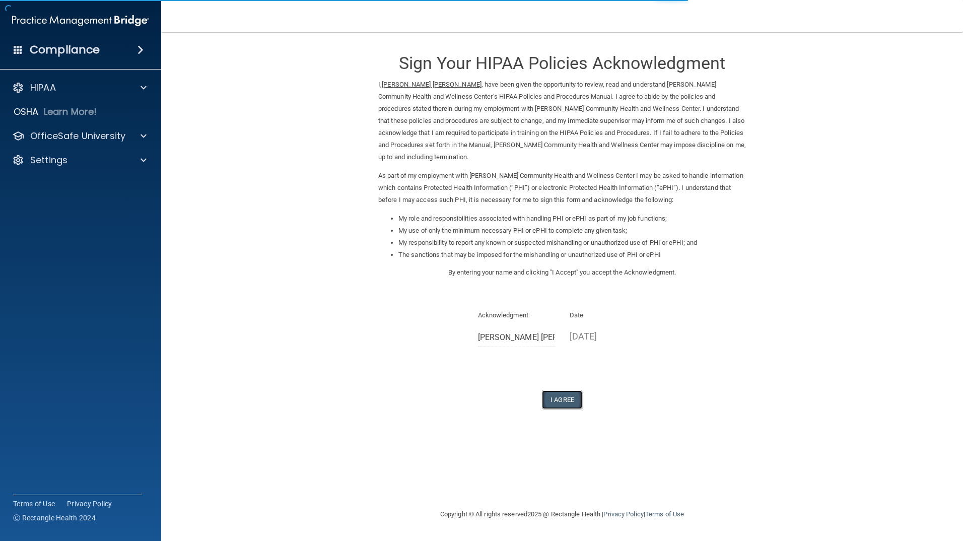
click at [555, 405] on button "I Agree" at bounding box center [562, 399] width 40 height 19
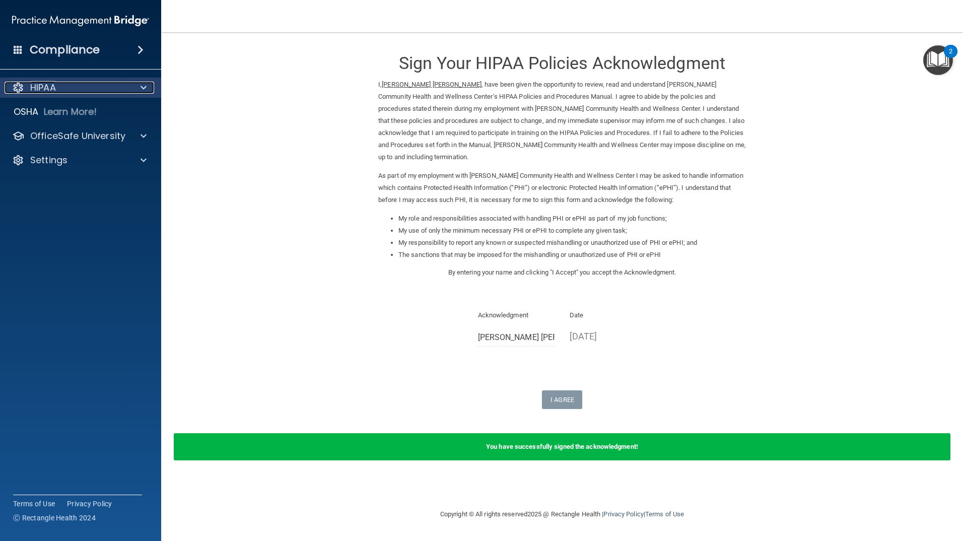
click at [130, 85] on div at bounding box center [141, 88] width 25 height 12
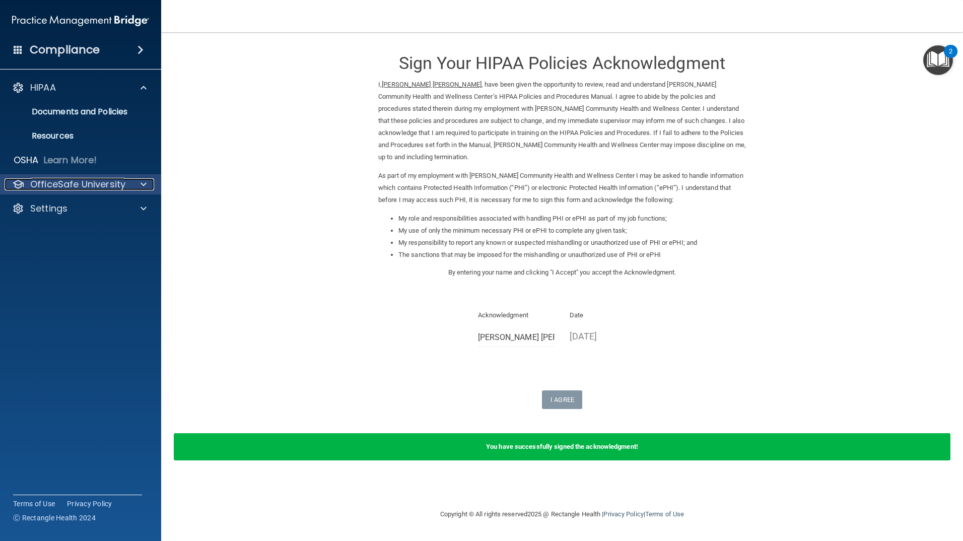
click at [139, 182] on div at bounding box center [141, 184] width 25 height 12
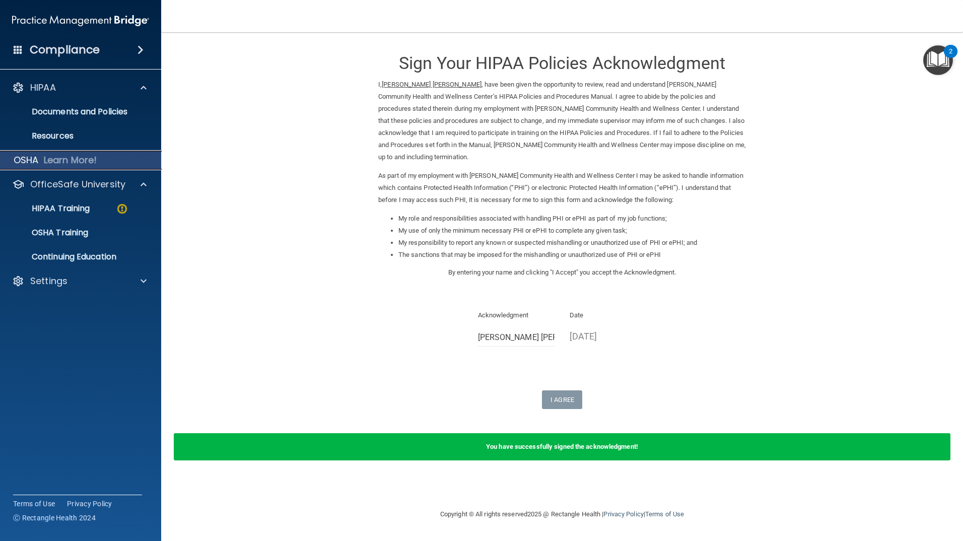
click at [137, 159] on div "OSHA Learn More!" at bounding box center [80, 160] width 177 height 20
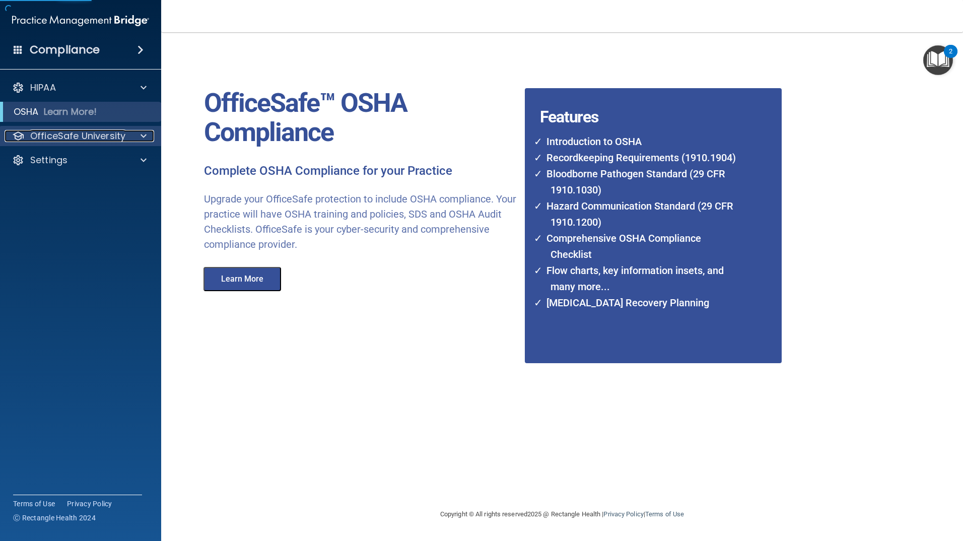
click at [140, 135] on span at bounding box center [143, 136] width 6 height 12
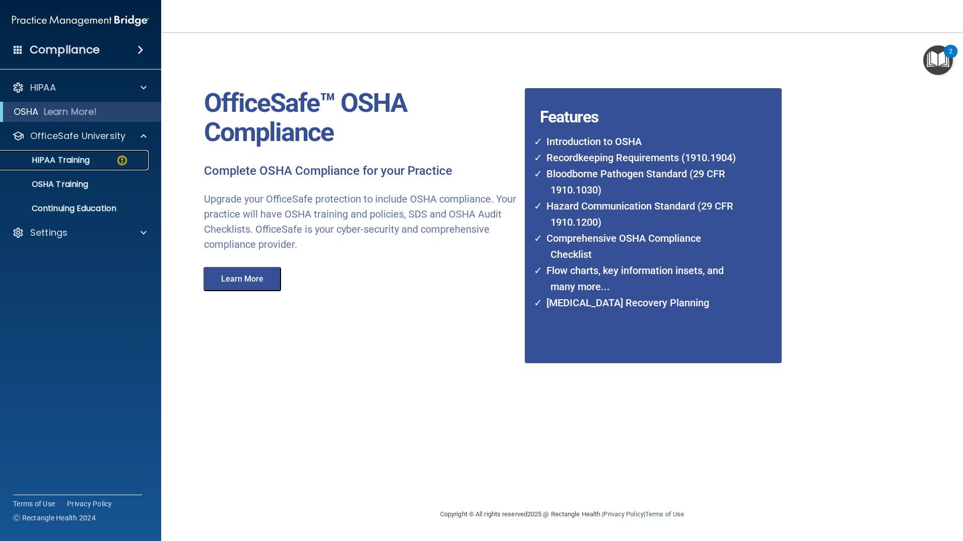
click at [106, 166] on link "HIPAA Training" at bounding box center [69, 160] width 159 height 20
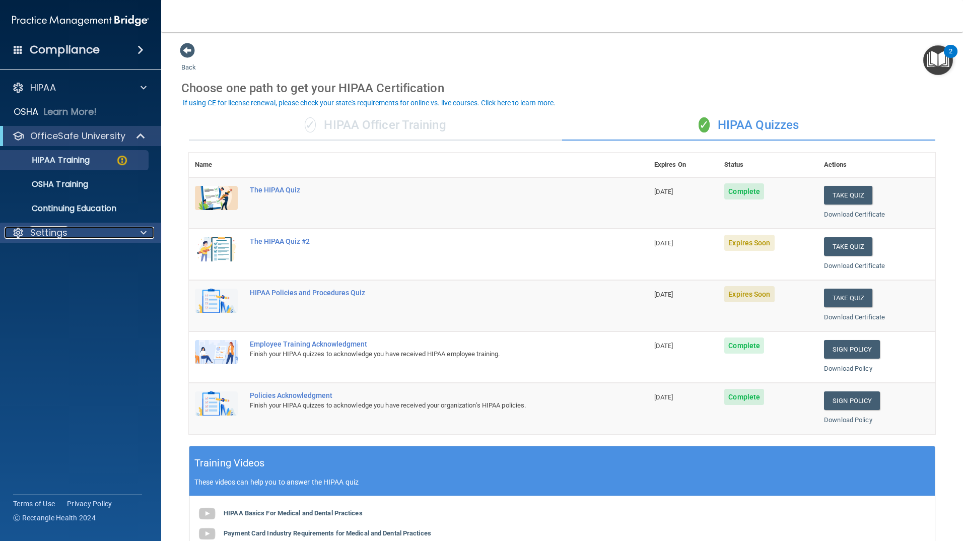
click at [57, 232] on p "Settings" at bounding box center [48, 233] width 37 height 12
click at [65, 282] on p "Sign Out" at bounding box center [75, 281] width 137 height 10
